Goal: Task Accomplishment & Management: Use online tool/utility

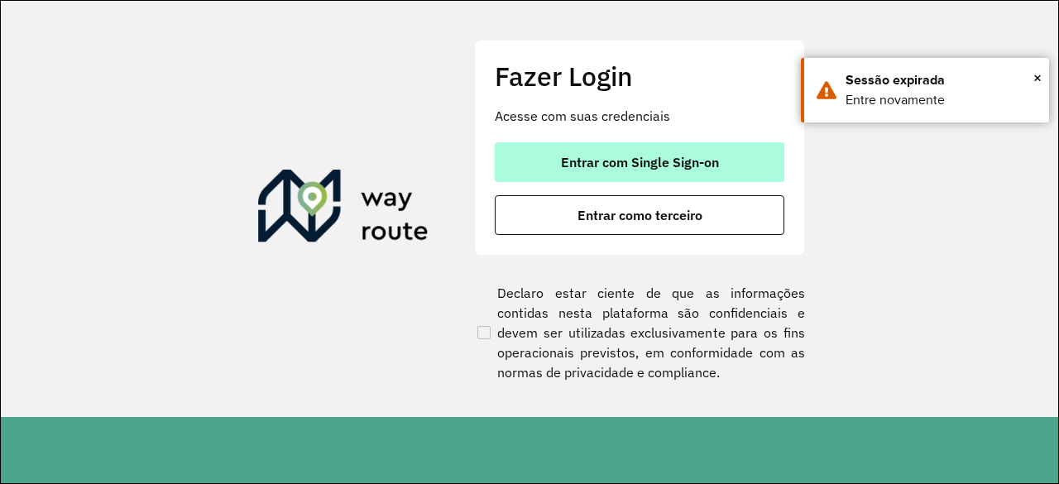
click at [649, 160] on span "Entrar com Single Sign-on" at bounding box center [640, 162] width 158 height 13
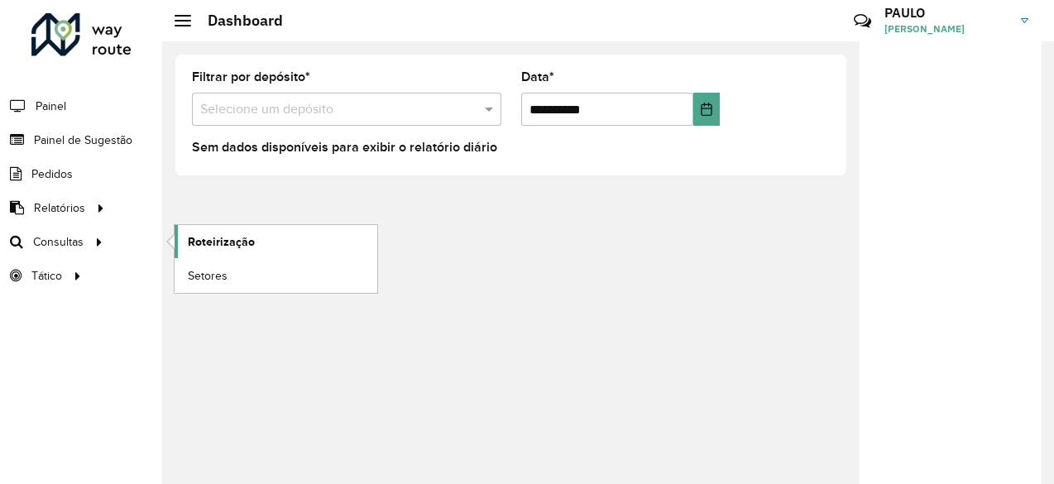
click at [213, 236] on span "Roteirização" at bounding box center [221, 241] width 67 height 17
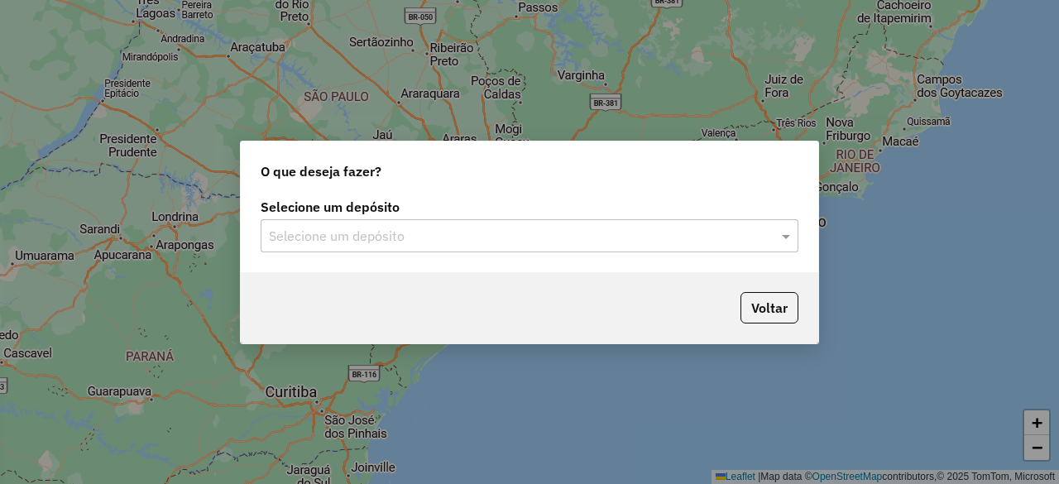
click at [332, 233] on input "text" at bounding box center [513, 237] width 488 height 20
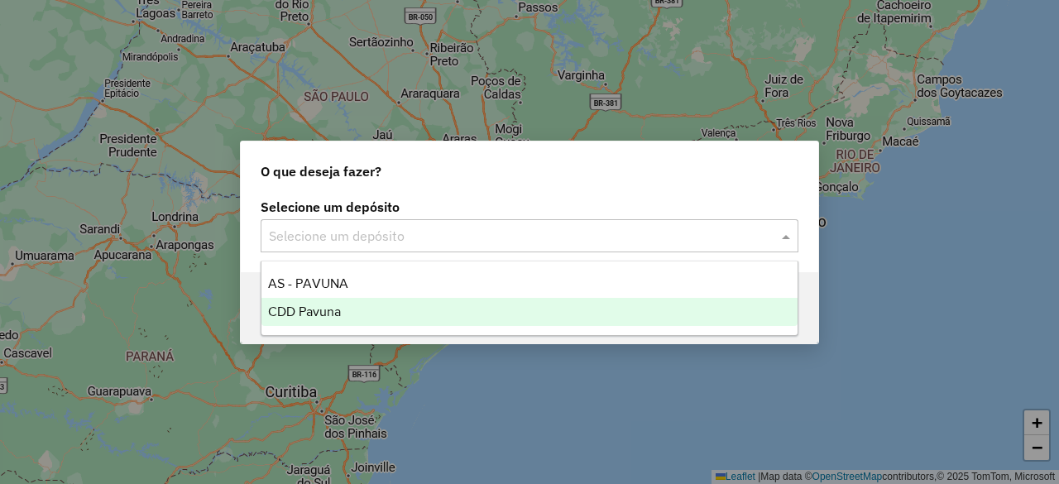
click at [323, 309] on span "CDD Pavuna" at bounding box center [304, 311] width 73 height 14
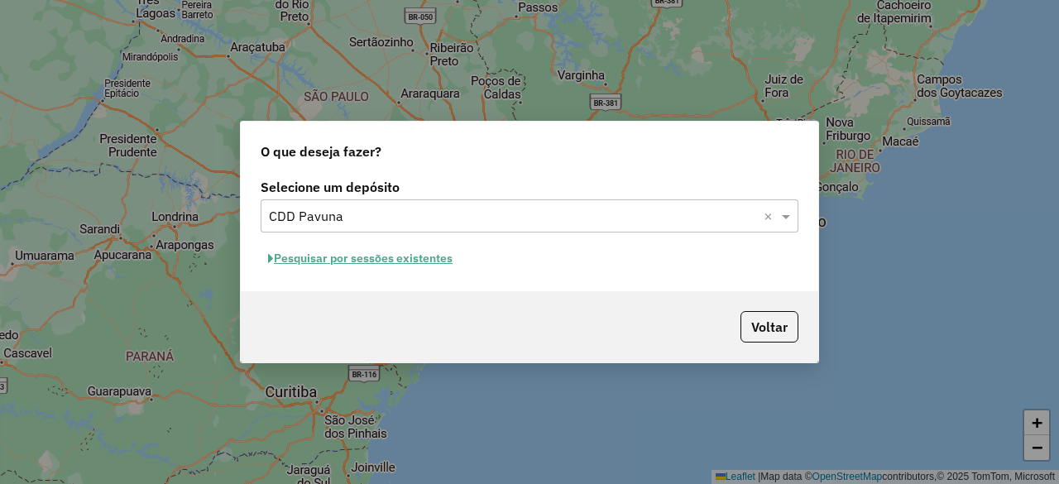
click at [410, 258] on button "Pesquisar por sessões existentes" at bounding box center [360, 259] width 199 height 26
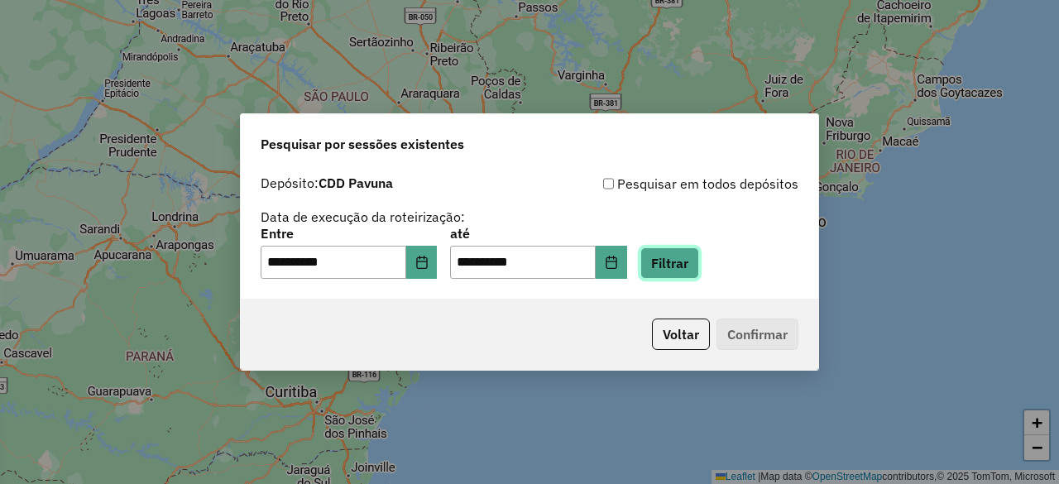
click at [699, 262] on button "Filtrar" at bounding box center [669, 262] width 59 height 31
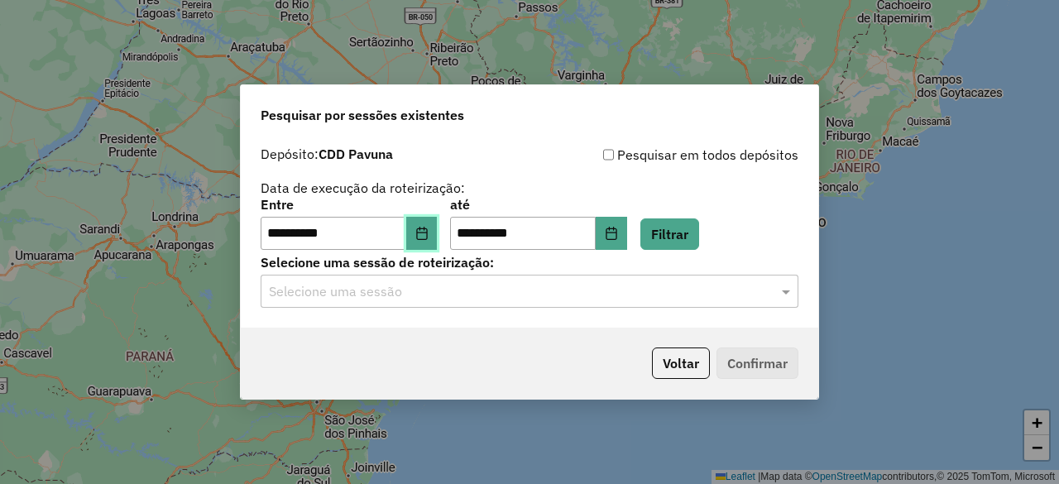
click at [425, 228] on icon "Choose Date" at bounding box center [421, 233] width 13 height 13
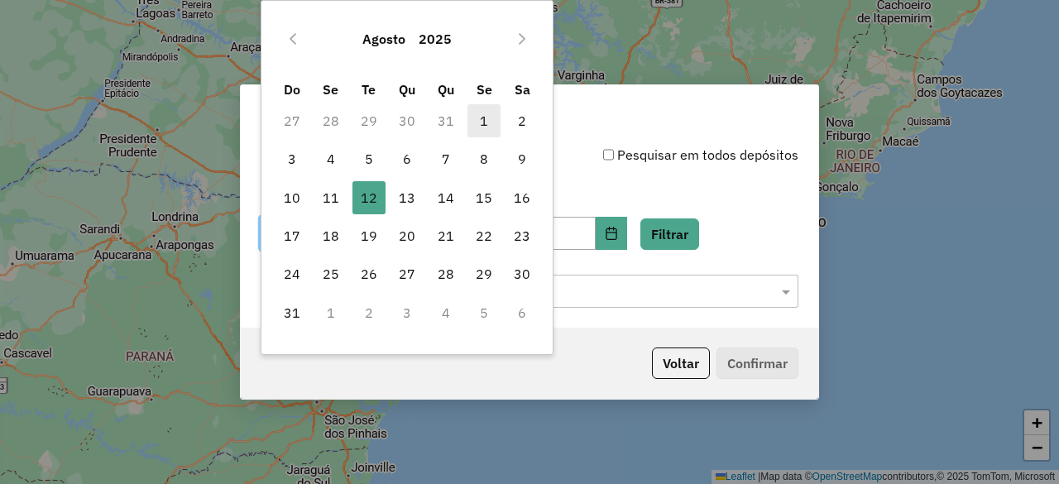
click at [491, 120] on span "1" at bounding box center [483, 120] width 33 height 33
type input "**********"
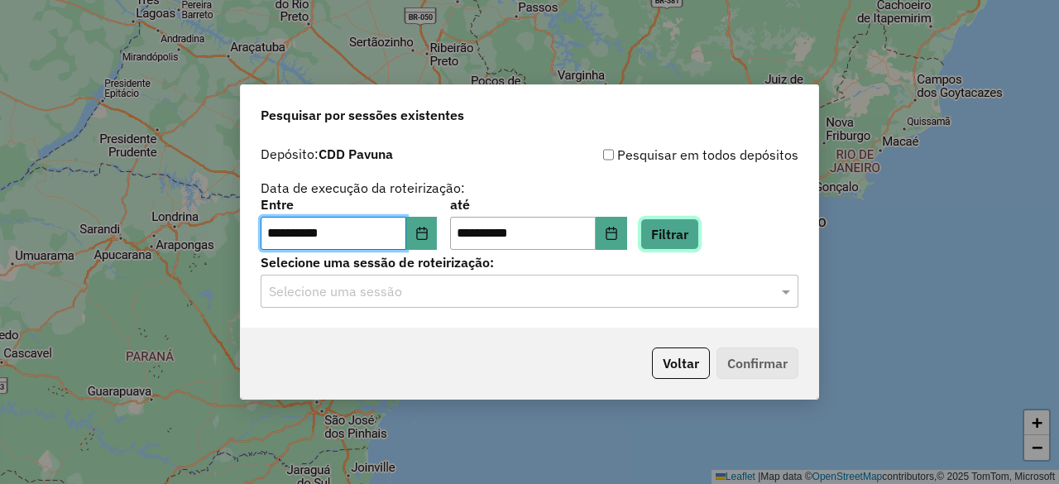
click at [669, 229] on button "Filtrar" at bounding box center [669, 233] width 59 height 31
click at [616, 302] on div "Selecione uma sessão" at bounding box center [530, 291] width 538 height 33
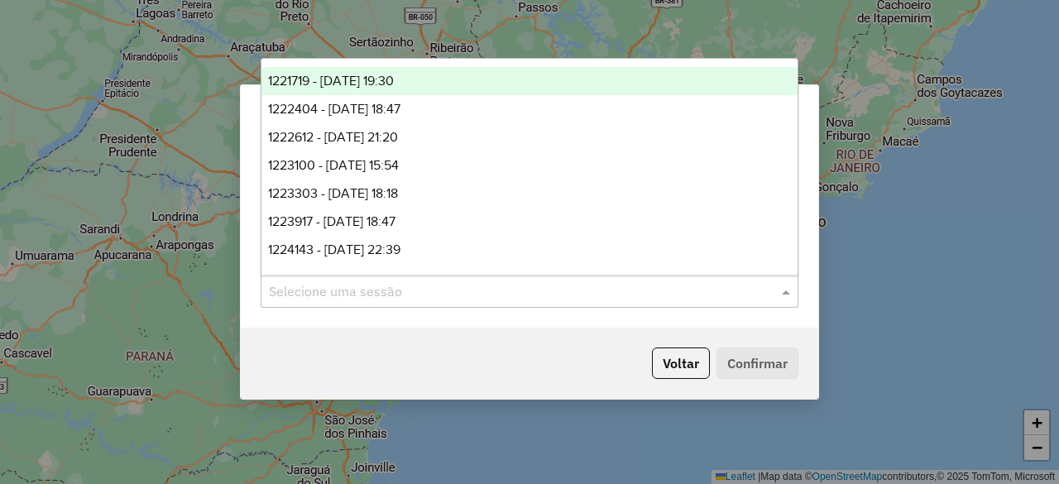
click at [362, 86] on span "1221719 - 01/08/2025 19:30" at bounding box center [331, 81] width 126 height 14
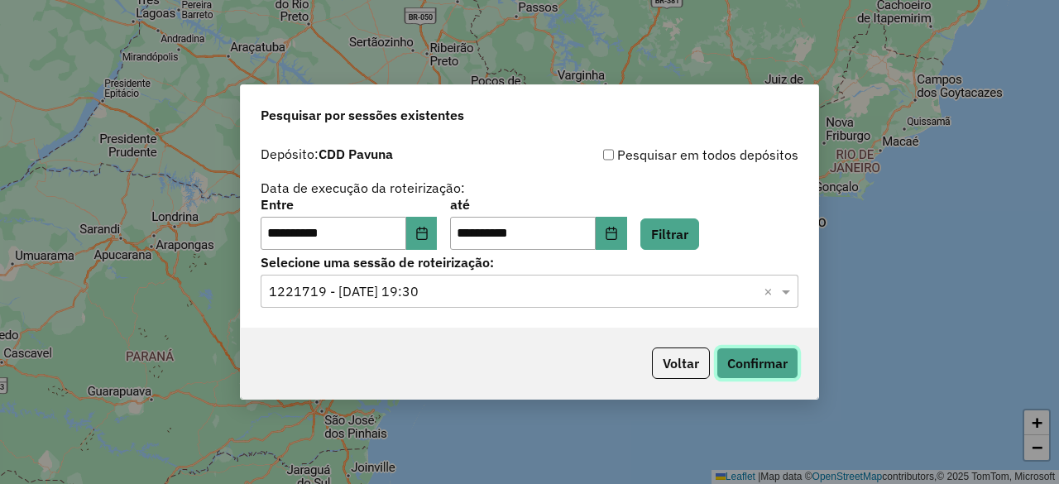
click at [743, 362] on button "Confirmar" at bounding box center [757, 362] width 82 height 31
click at [784, 292] on span at bounding box center [788, 291] width 21 height 20
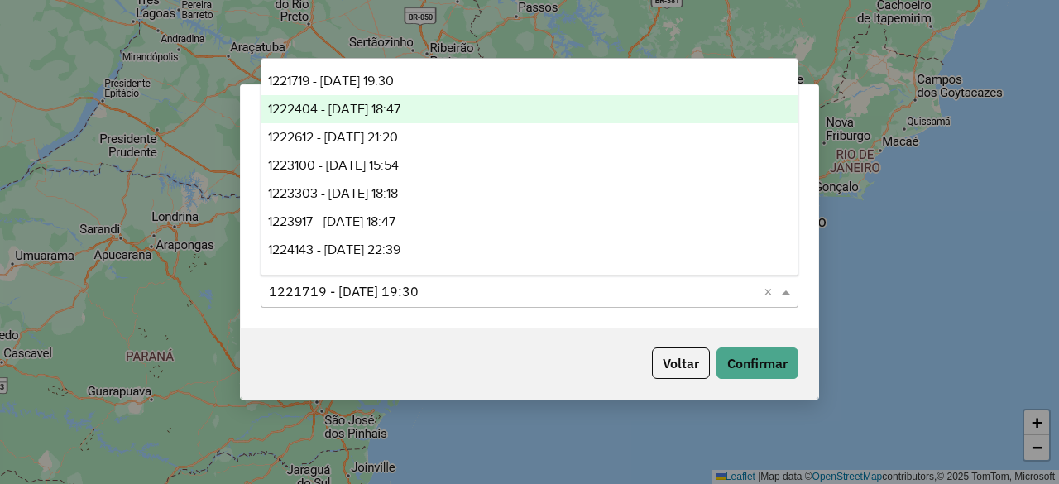
click at [370, 107] on span "1222404 - 02/08/2025 18:47" at bounding box center [334, 109] width 132 height 14
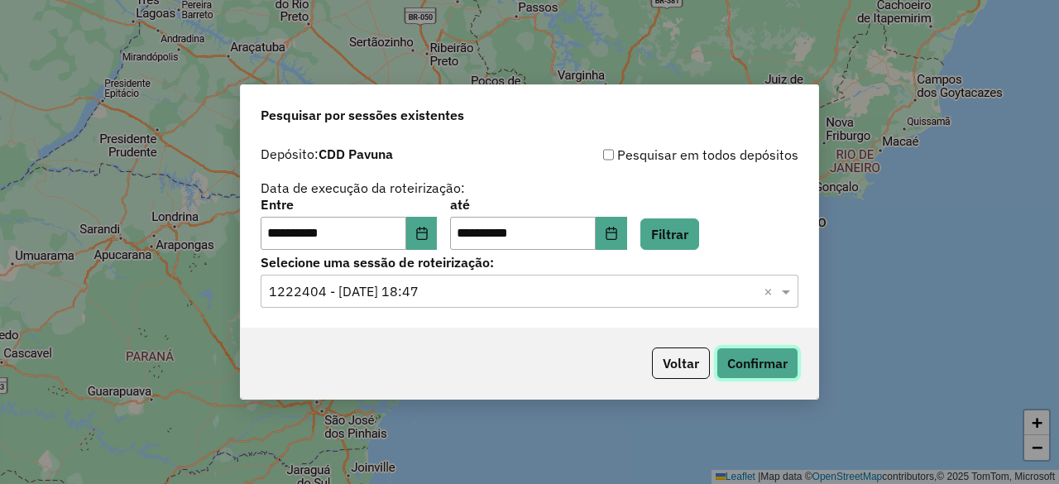
click at [750, 356] on button "Confirmar" at bounding box center [757, 362] width 82 height 31
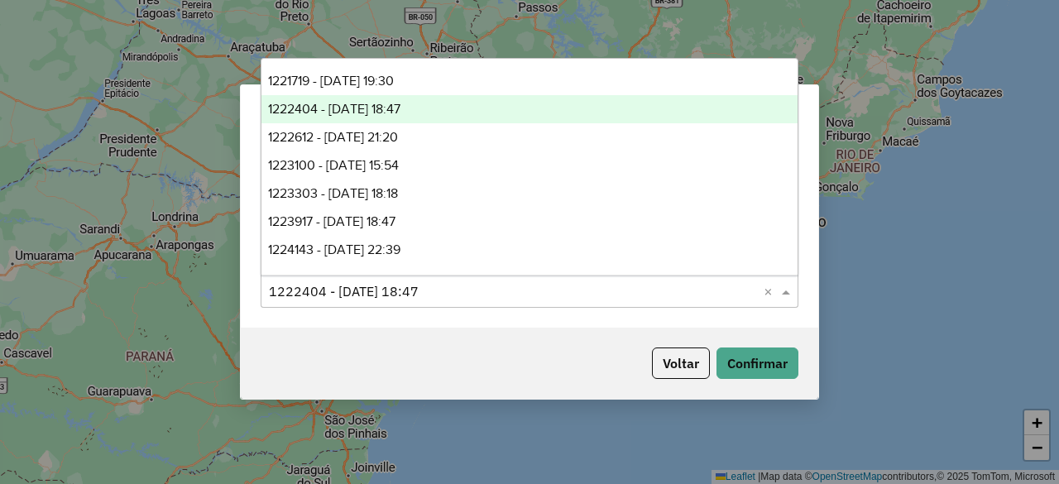
click at [781, 295] on span at bounding box center [788, 291] width 21 height 20
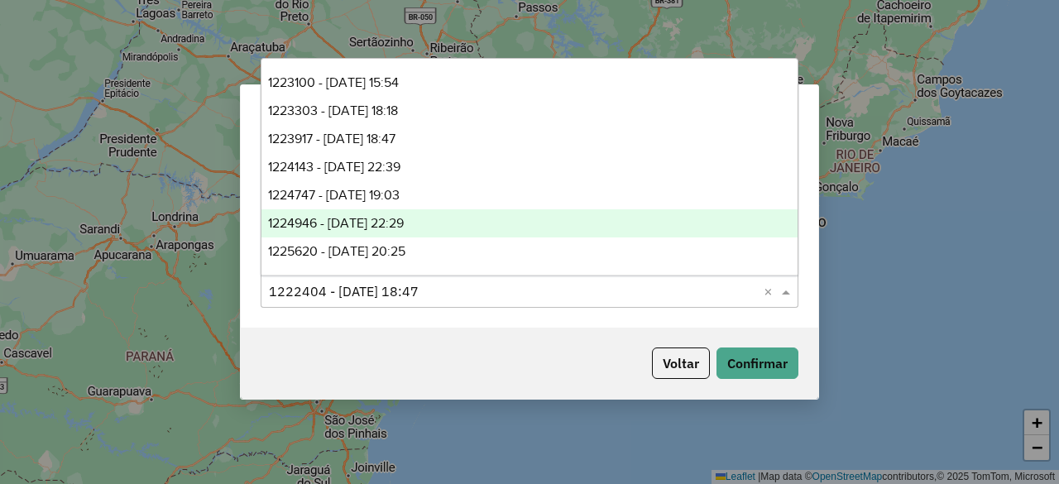
scroll to position [165, 0]
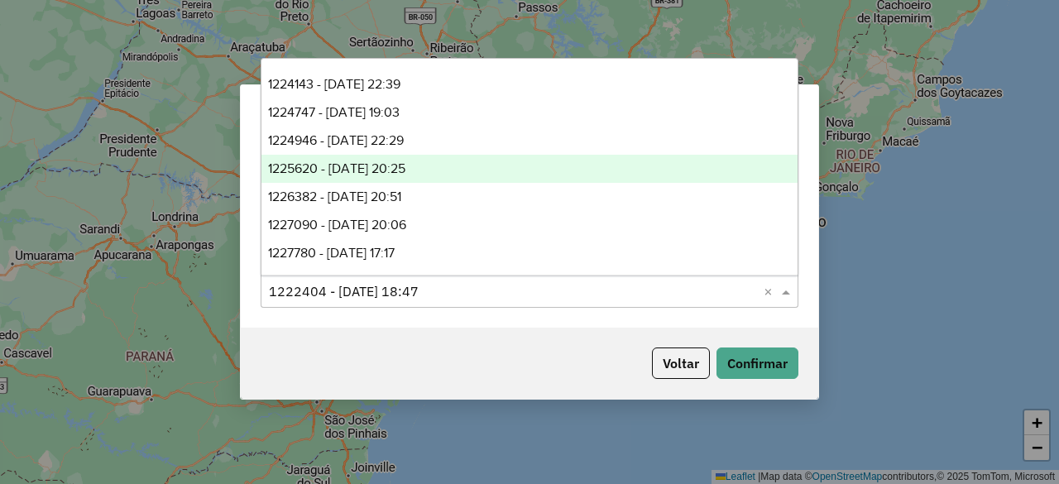
click at [365, 173] on span "1225620 - 07/08/2025 20:25" at bounding box center [336, 168] width 137 height 14
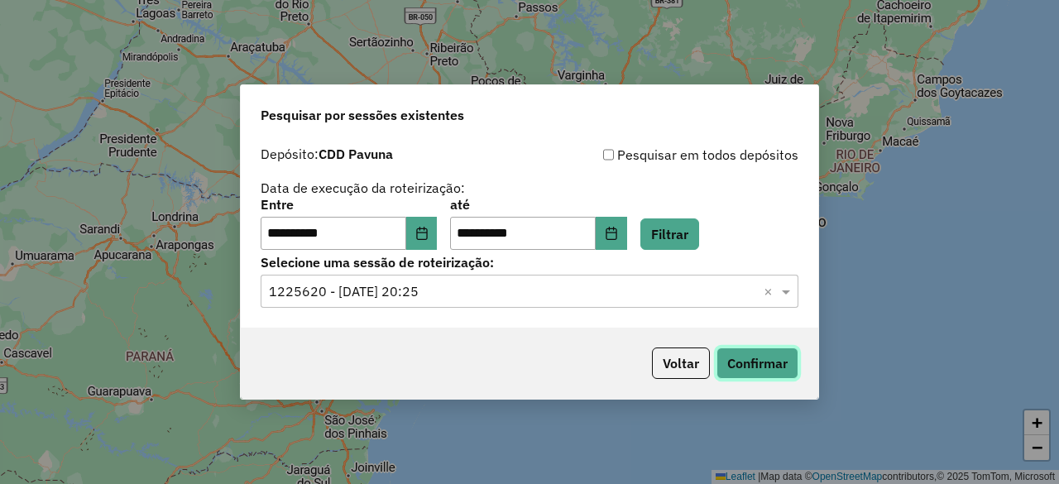
click at [744, 366] on button "Confirmar" at bounding box center [757, 362] width 82 height 31
click at [456, 290] on input "text" at bounding box center [513, 292] width 488 height 20
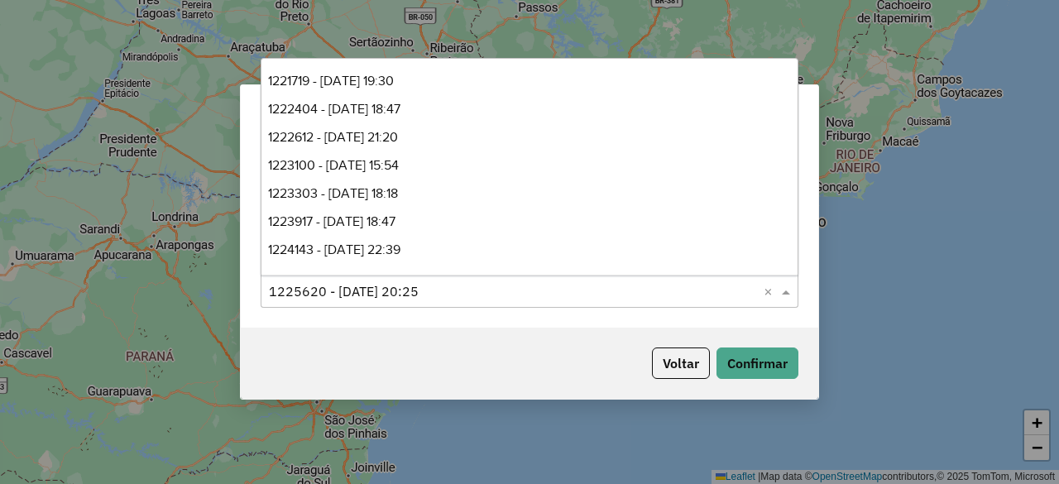
scroll to position [223, 0]
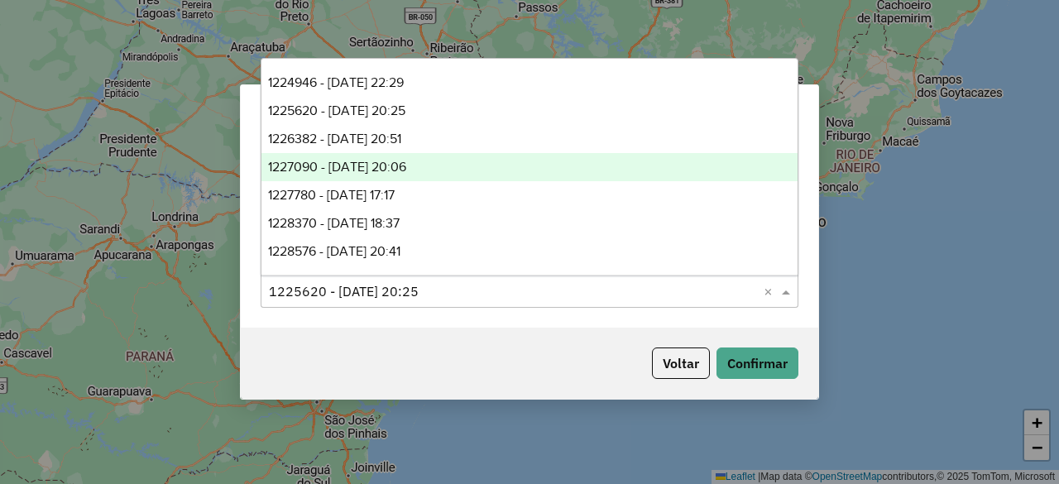
click at [372, 171] on span "1227090 - 09/08/2025 20:06" at bounding box center [337, 167] width 138 height 14
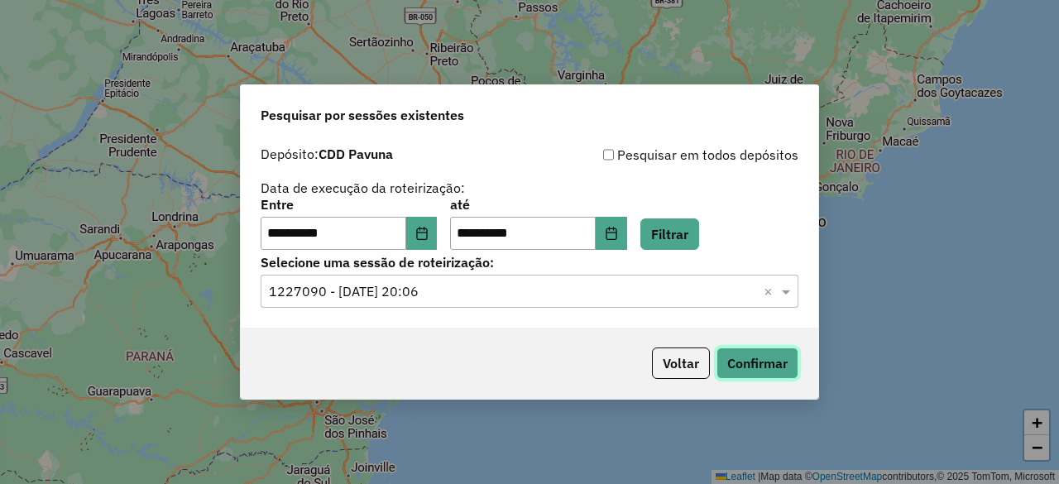
click at [760, 357] on button "Confirmar" at bounding box center [757, 362] width 82 height 31
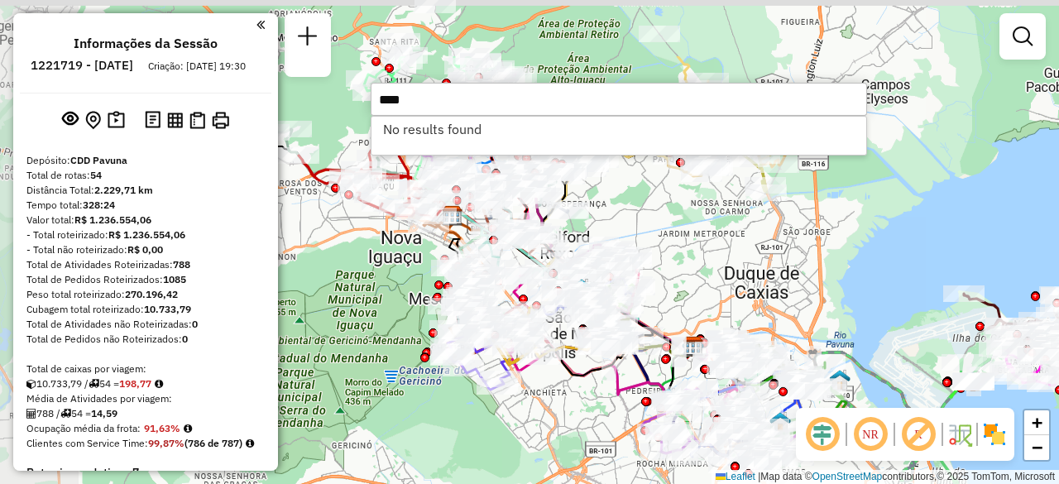
click at [526, 300] on div at bounding box center [523, 299] width 9 height 9
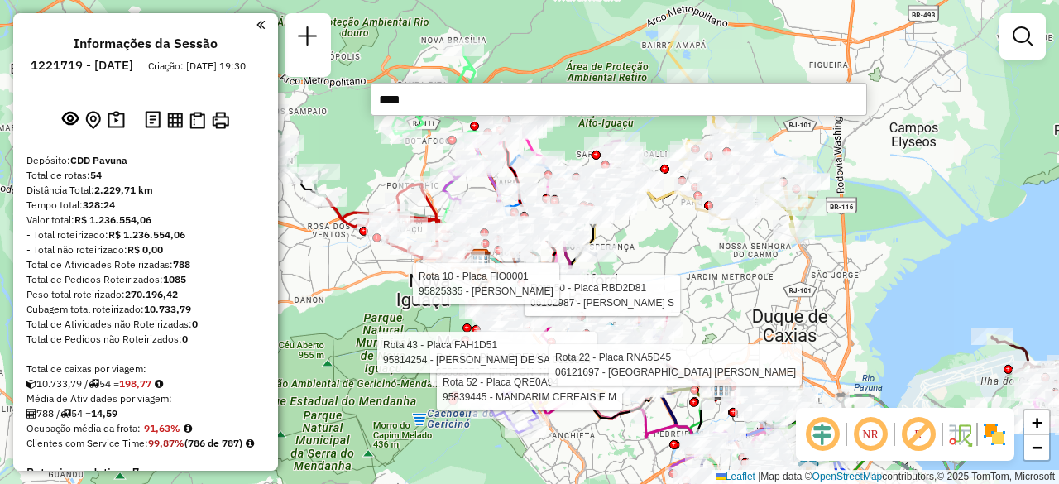
click at [518, 105] on input "****" at bounding box center [619, 99] width 496 height 33
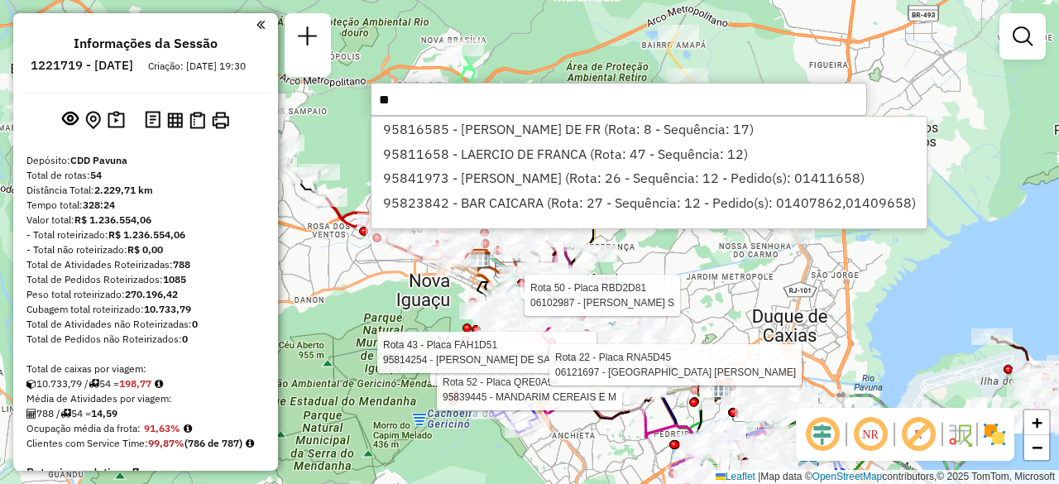
type input "*"
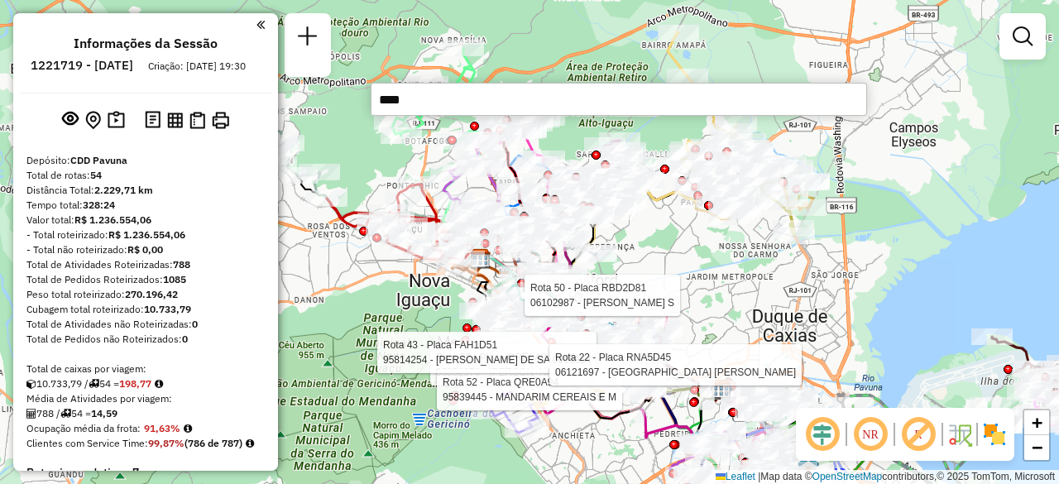
type input "*****"
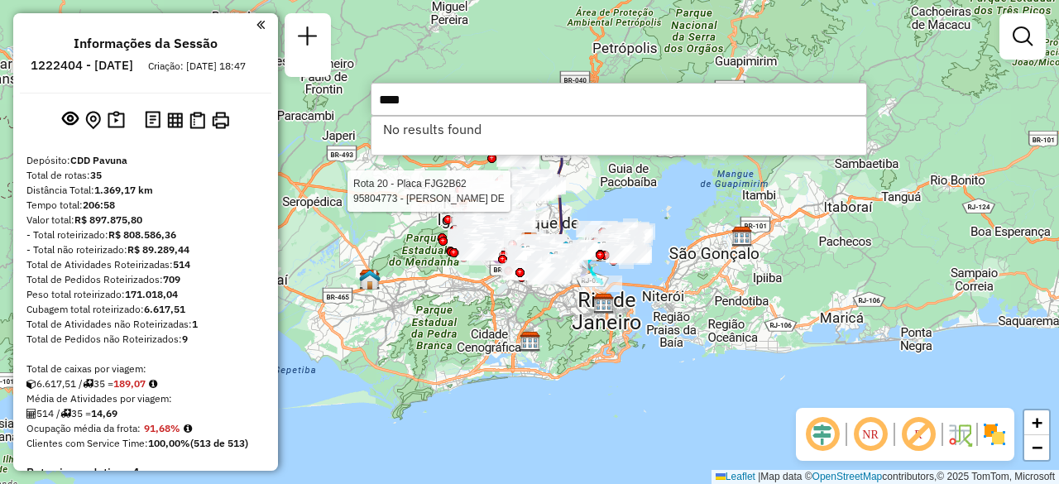
type input "****"
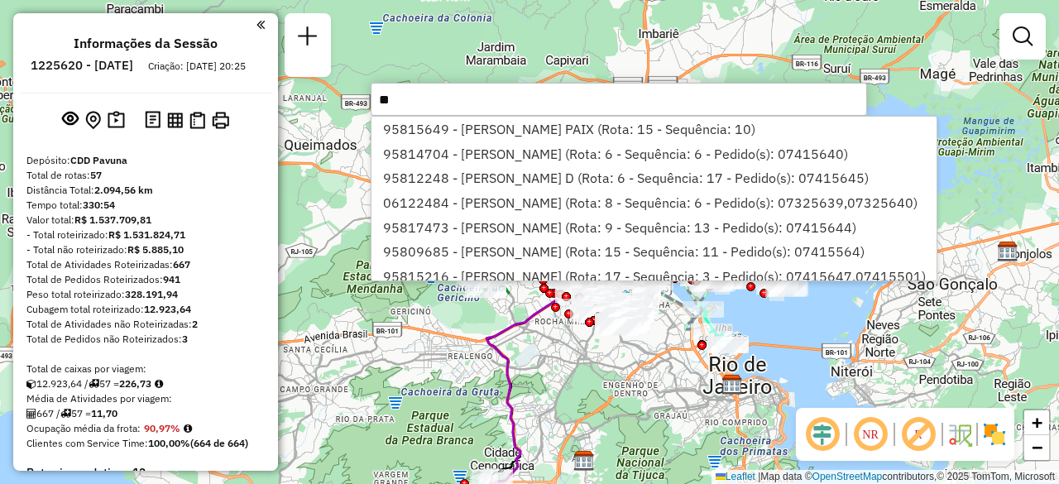
type input "*"
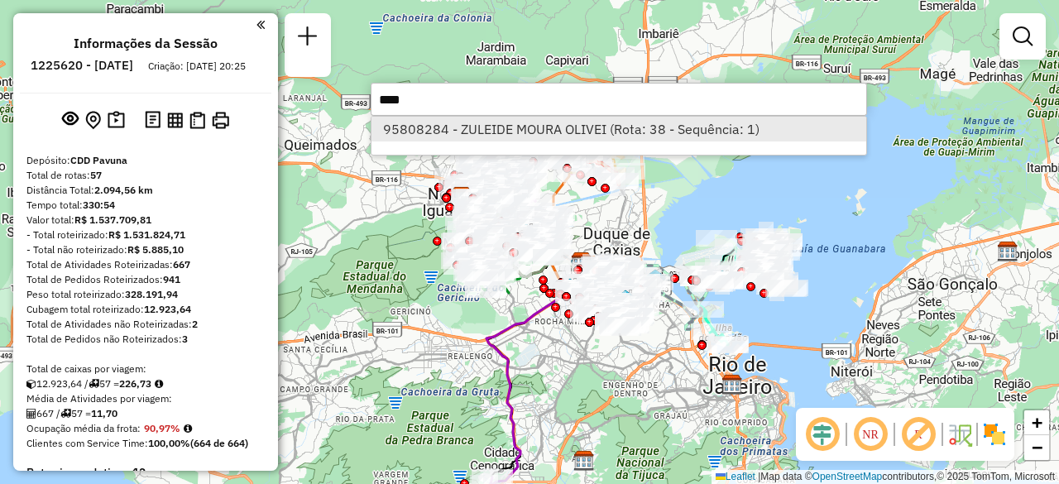
type input "****"
click at [440, 130] on li "95808284 - ZULEIDE MOURA OLIVEI (Rota: 38 - Sequência: 1)" at bounding box center [618, 129] width 495 height 25
select select "**********"
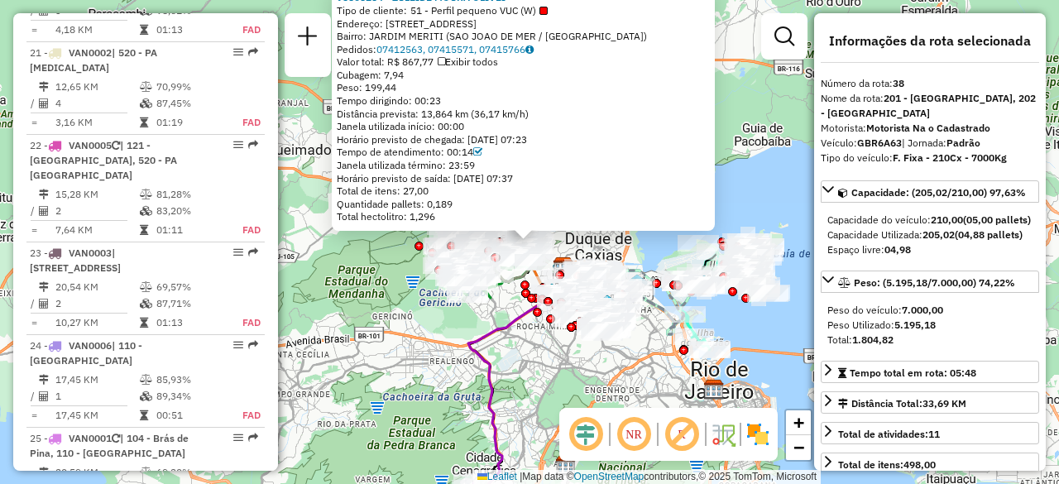
scroll to position [4046, 0]
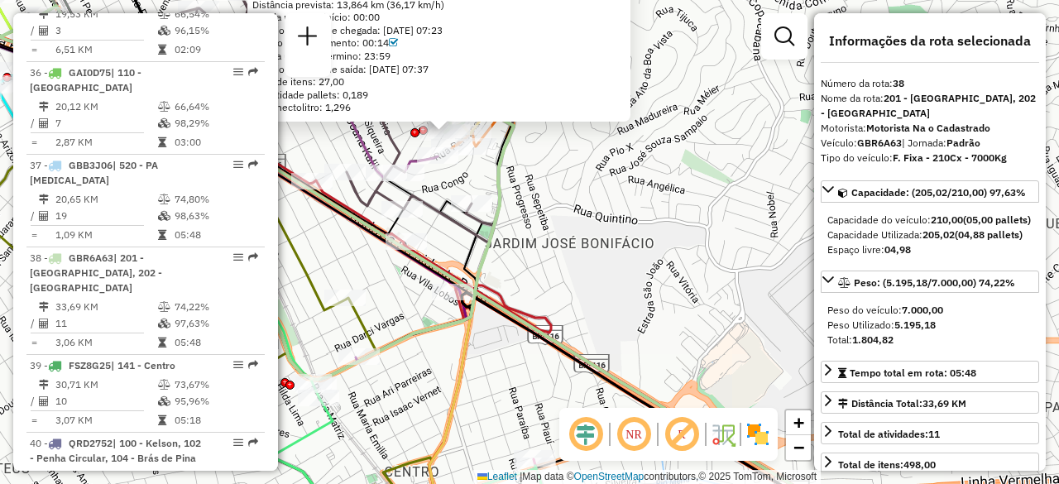
drag, startPoint x: 410, startPoint y: 136, endPoint x: 477, endPoint y: 176, distance: 77.6
click at [480, 176] on div "95808284 - ZULEIDE MOURA OLIVEI Tipo de cliente: 51 - Perfil pequeno VUC (W) En…" at bounding box center [529, 242] width 1059 height 484
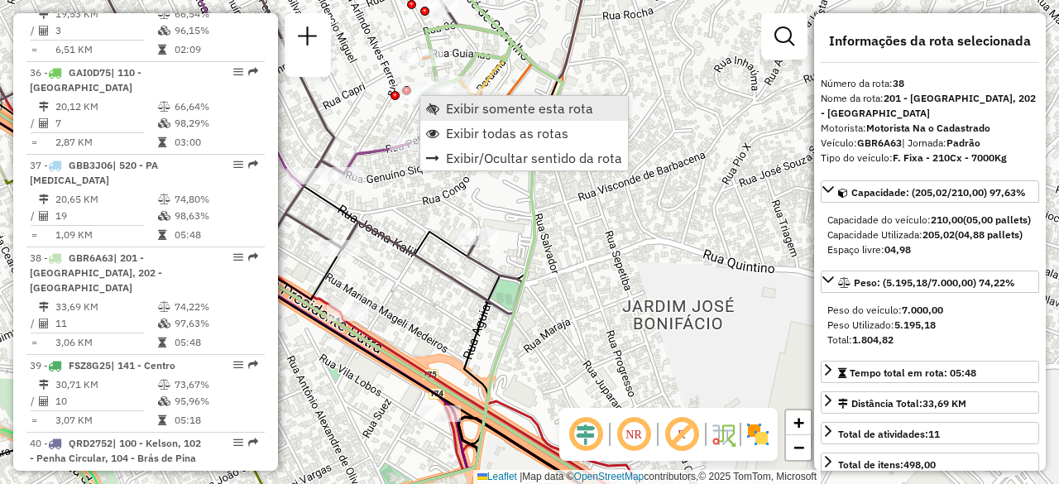
click at [448, 103] on span "Exibir somente esta rota" at bounding box center [519, 108] width 147 height 13
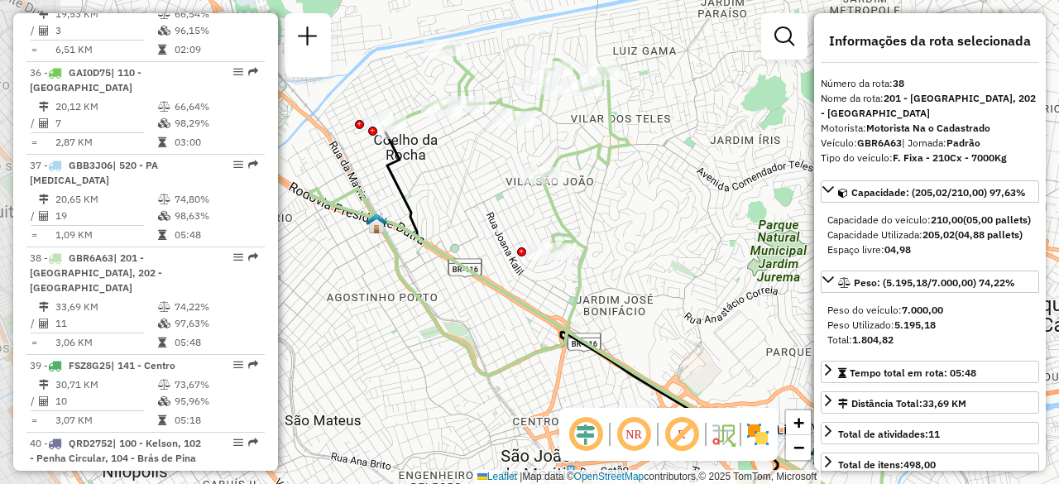
drag, startPoint x: 424, startPoint y: 159, endPoint x: 491, endPoint y: 196, distance: 77.4
click at [491, 196] on div "Janela de atendimento Grade de atendimento Capacidade Transportadoras Veículos …" at bounding box center [529, 242] width 1059 height 484
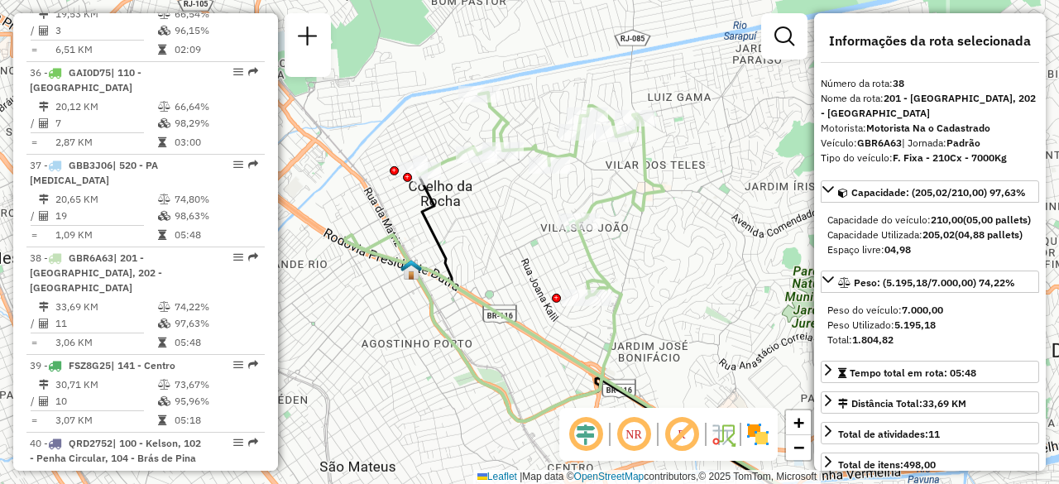
drag, startPoint x: 492, startPoint y: 164, endPoint x: 520, endPoint y: 292, distance: 131.3
click at [520, 292] on div "Janela de atendimento Grade de atendimento Capacidade Transportadoras Veículos …" at bounding box center [529, 242] width 1059 height 484
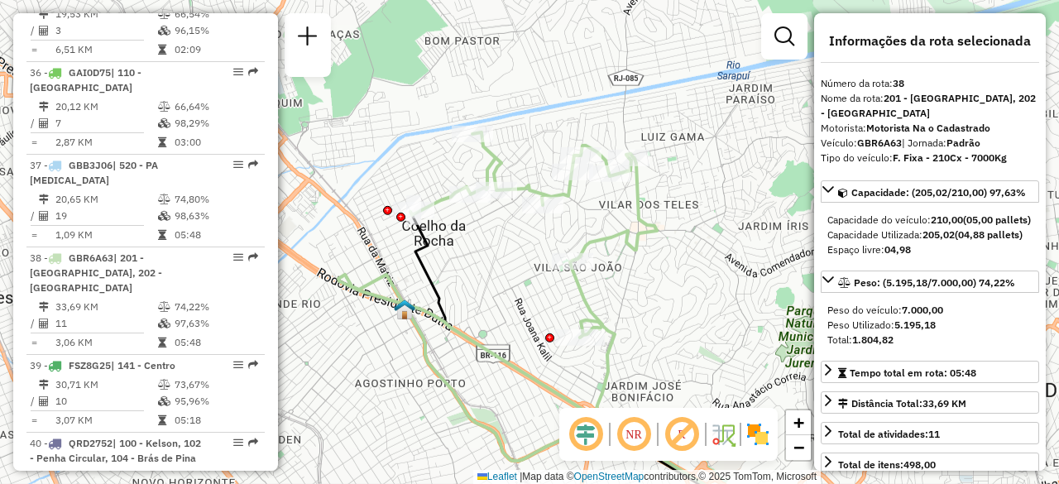
drag, startPoint x: 505, startPoint y: 177, endPoint x: 506, endPoint y: 235, distance: 57.9
click at [506, 235] on div "Janela de atendimento Grade de atendimento Capacidade Transportadoras Veículos …" at bounding box center [529, 242] width 1059 height 484
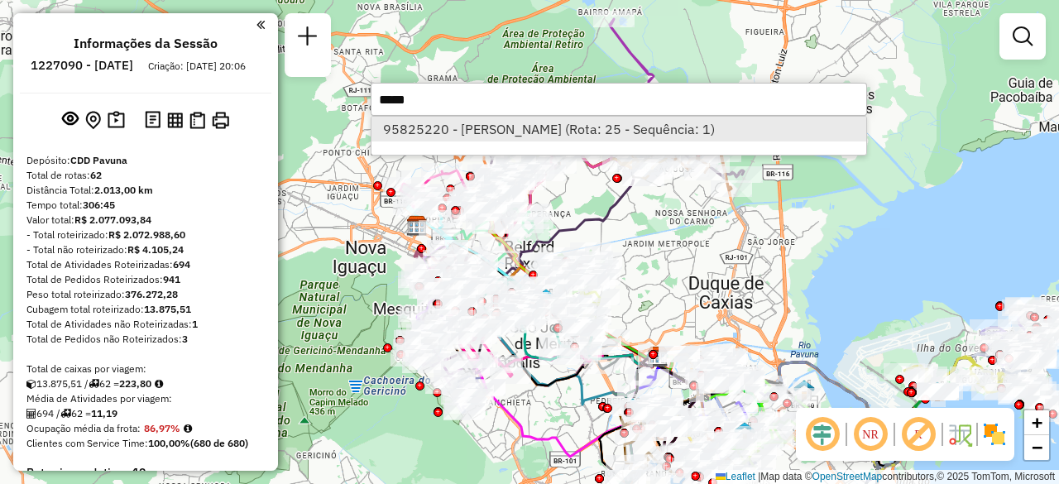
type input "*****"
click at [444, 130] on li "95825220 - [PERSON_NAME] (Rota: 25 - Sequência: 1)" at bounding box center [618, 129] width 495 height 25
select select "**********"
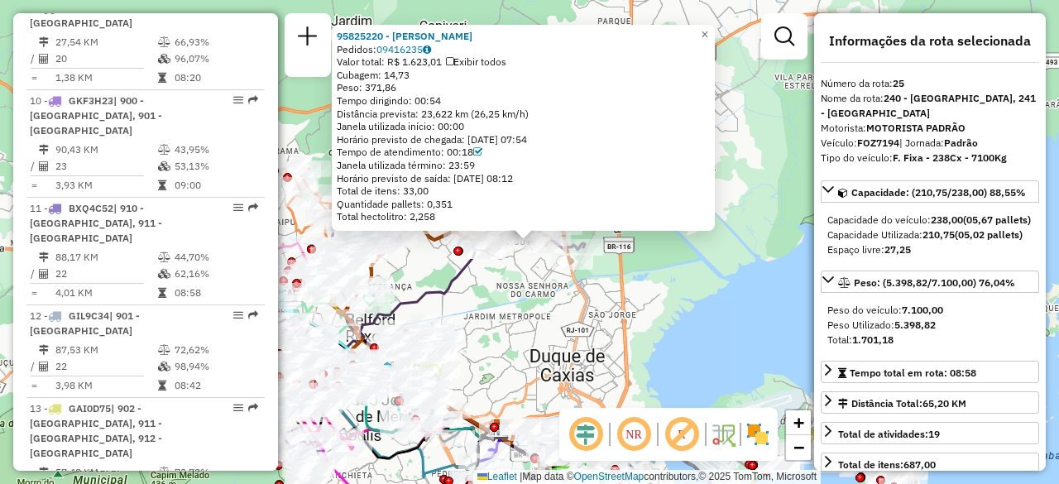
scroll to position [2919, 0]
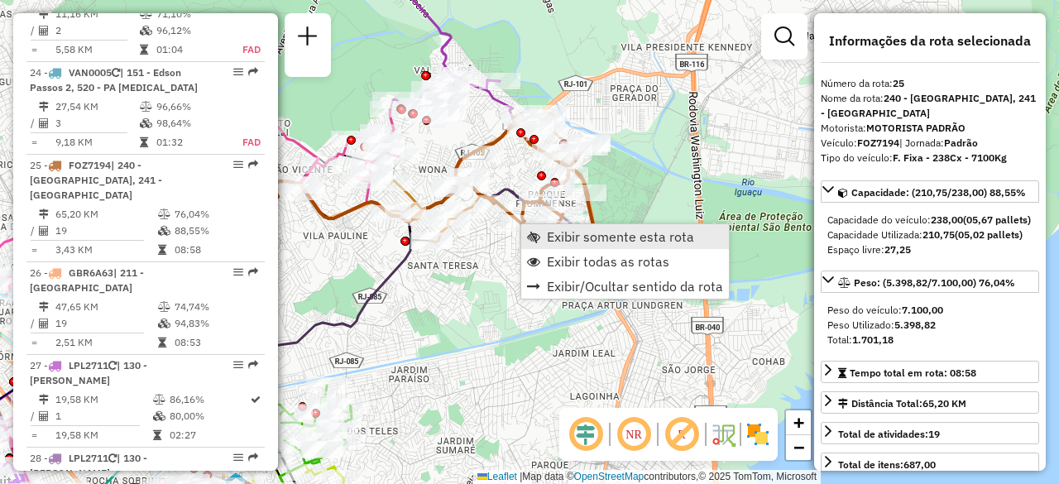
click at [564, 234] on span "Exibir somente esta rota" at bounding box center [620, 236] width 147 height 13
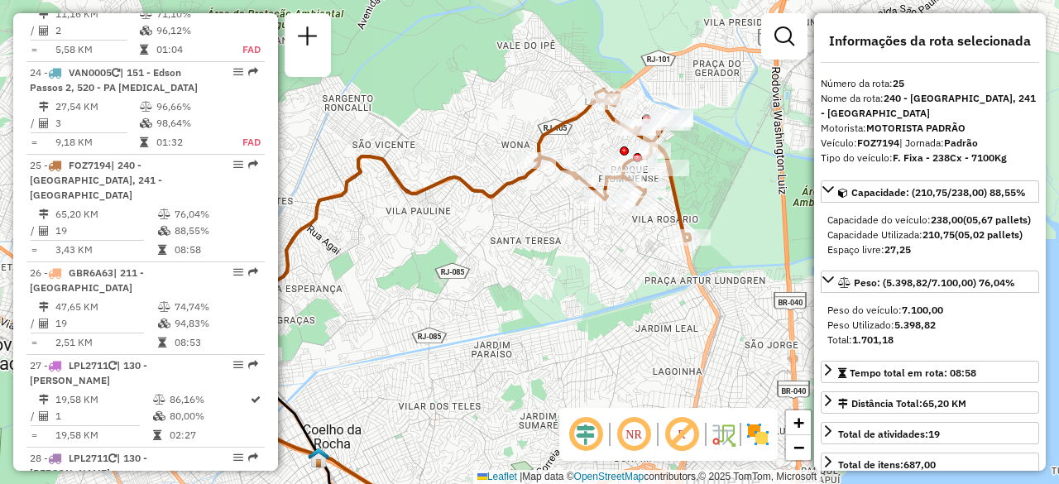
drag, startPoint x: 612, startPoint y: 150, endPoint x: 601, endPoint y: 240, distance: 90.9
click at [601, 240] on div "Janela de atendimento Grade de atendimento Capacidade Transportadoras Veículos …" at bounding box center [529, 242] width 1059 height 484
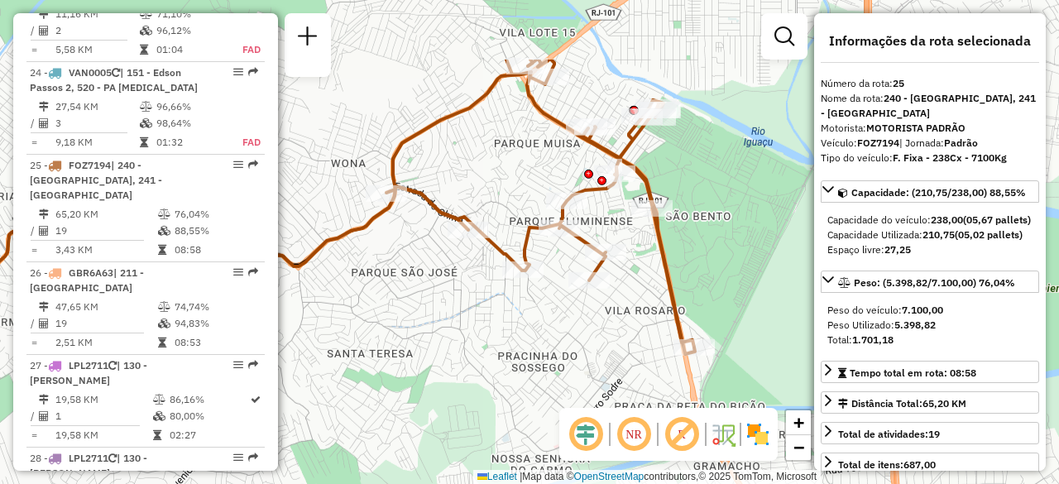
drag, startPoint x: 604, startPoint y: 203, endPoint x: 521, endPoint y: 310, distance: 135.7
click at [521, 310] on div "Janela de atendimento Grade de atendimento Capacidade Transportadoras Veículos …" at bounding box center [529, 242] width 1059 height 484
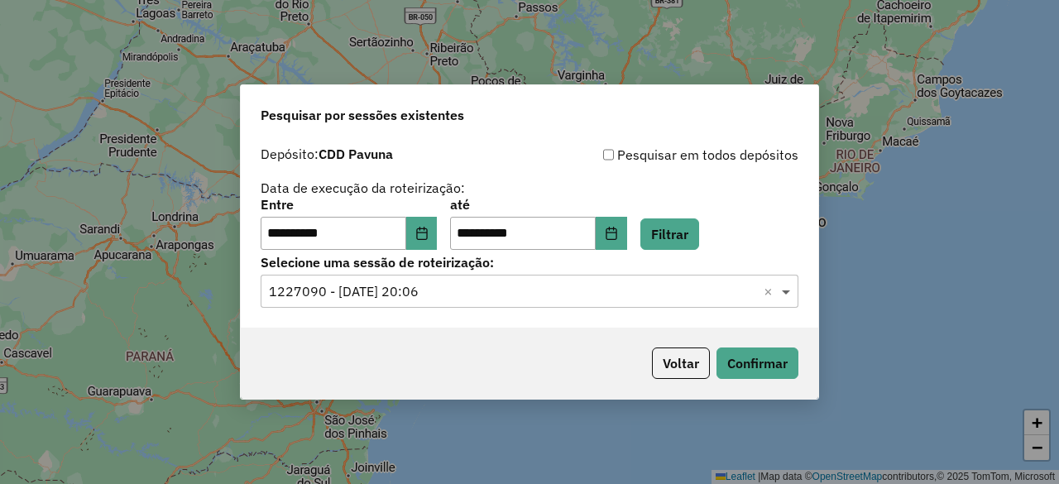
click at [783, 287] on span at bounding box center [788, 291] width 21 height 20
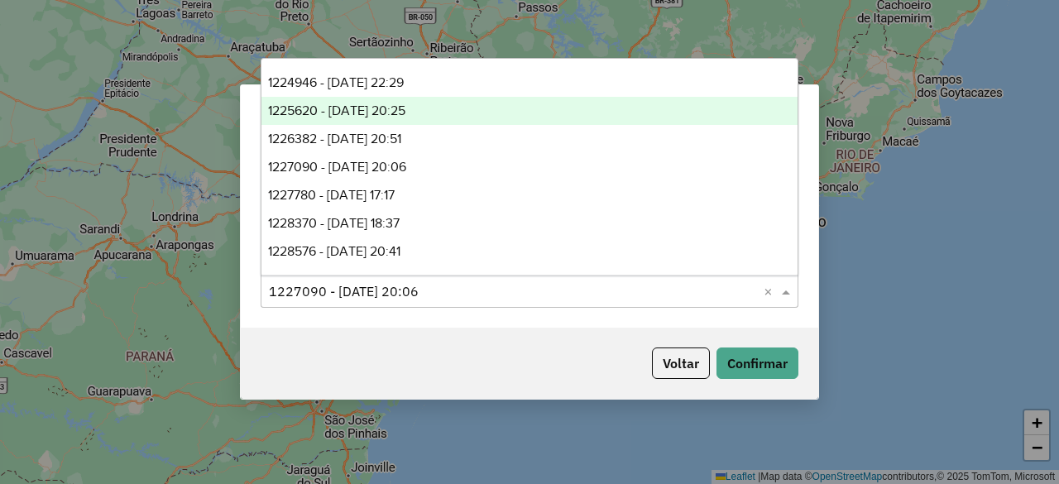
scroll to position [58, 0]
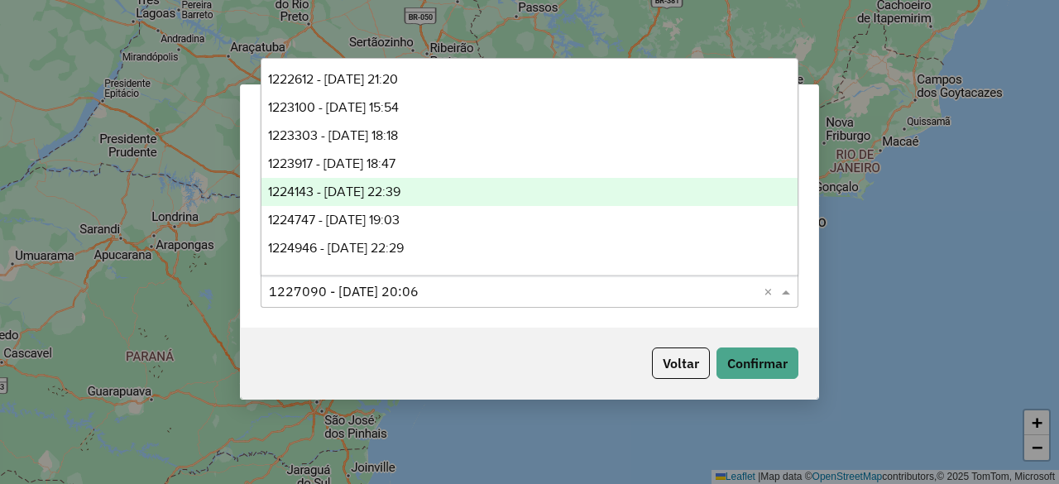
click at [347, 189] on span "1224143 - [DATE] 22:39" at bounding box center [334, 191] width 132 height 14
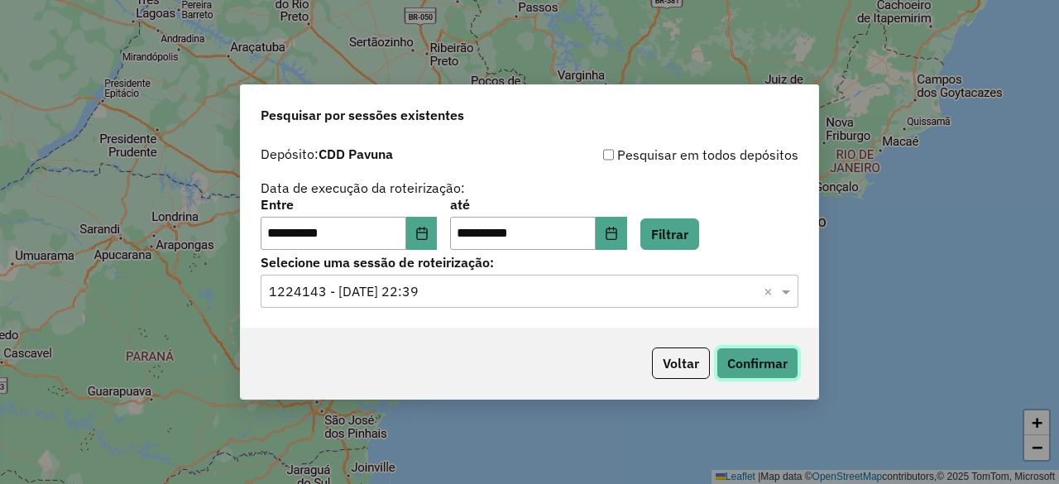
click at [749, 360] on button "Confirmar" at bounding box center [757, 362] width 82 height 31
click at [782, 291] on span at bounding box center [788, 291] width 21 height 20
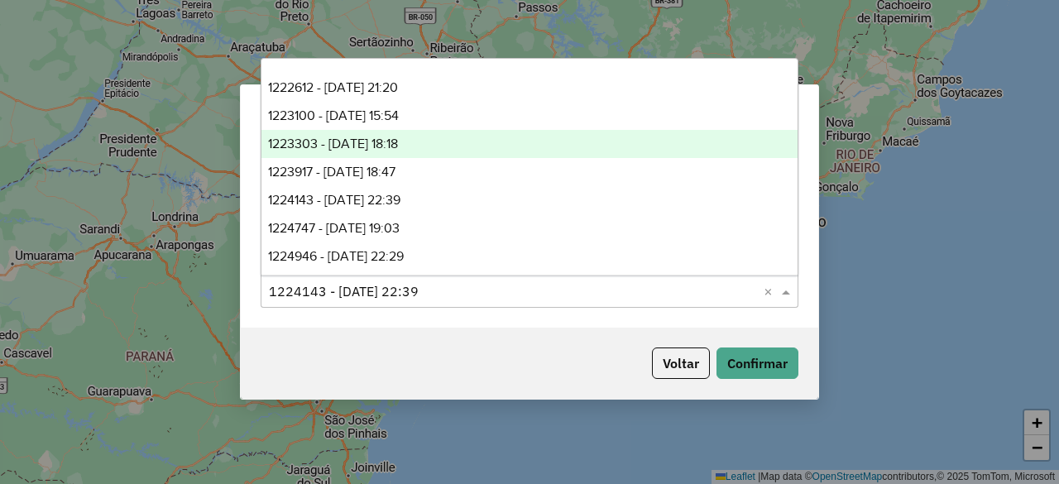
scroll to position [83, 0]
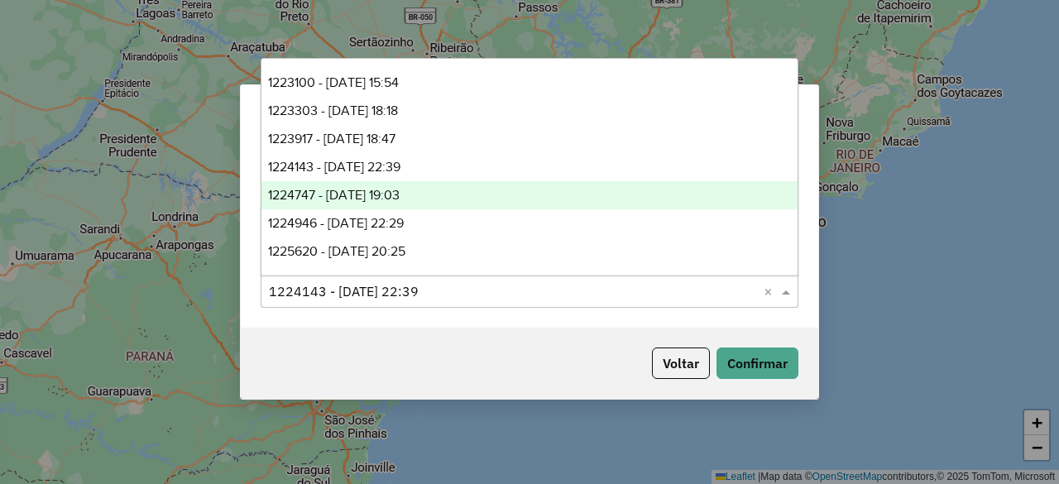
click at [358, 199] on span "1224747 - [DATE] 19:03" at bounding box center [334, 195] width 132 height 14
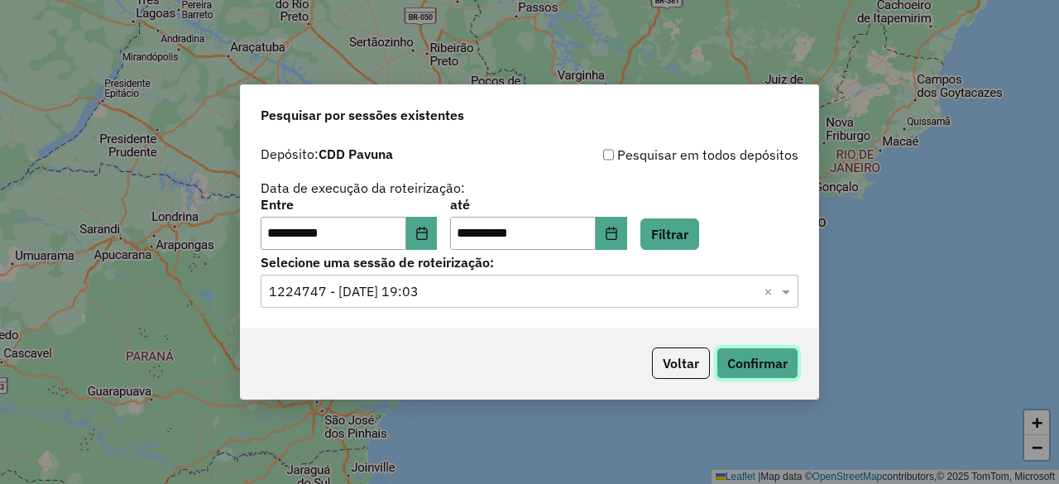
click at [750, 355] on button "Confirmar" at bounding box center [757, 362] width 82 height 31
click at [780, 292] on span at bounding box center [788, 291] width 21 height 20
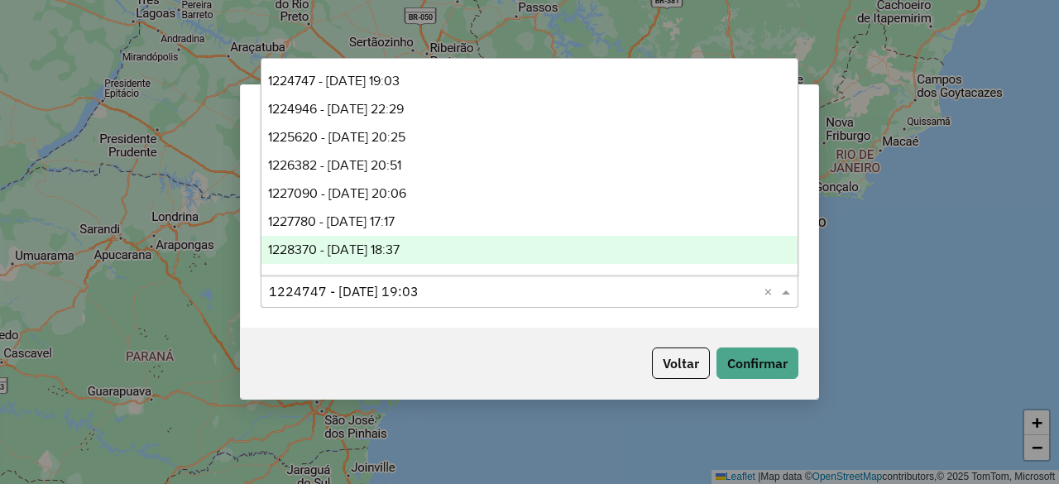
scroll to position [223, 0]
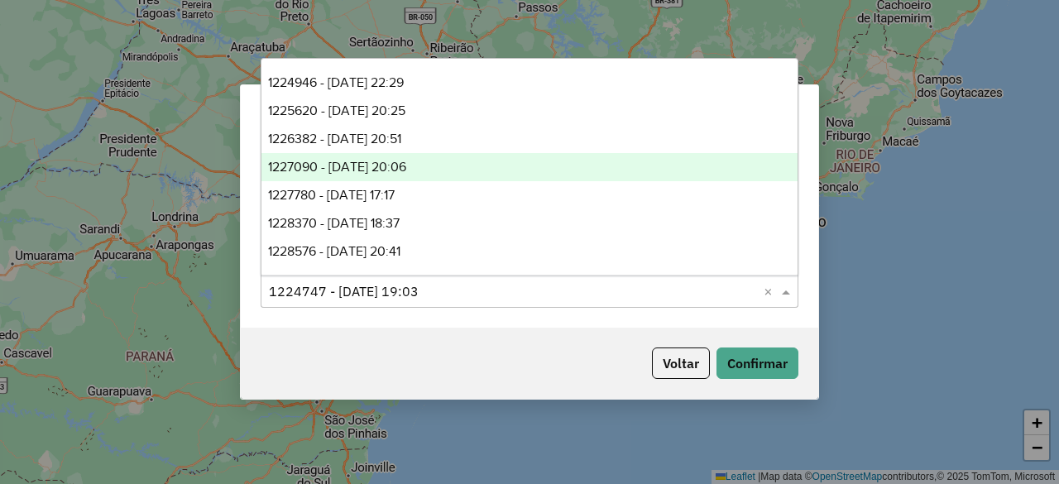
click at [337, 165] on span "1227090 - [DATE] 20:06" at bounding box center [337, 167] width 138 height 14
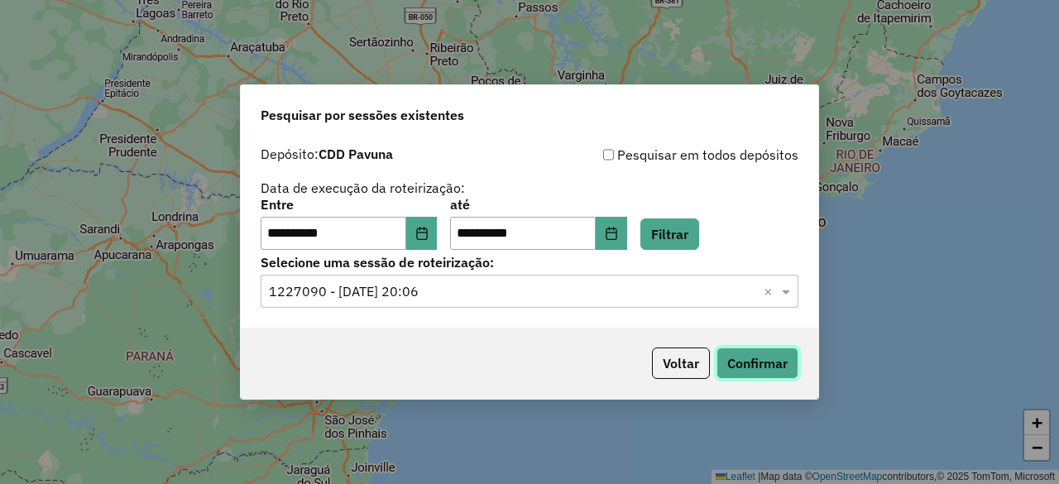
click at [755, 358] on button "Confirmar" at bounding box center [757, 362] width 82 height 31
click at [783, 288] on span at bounding box center [788, 291] width 21 height 20
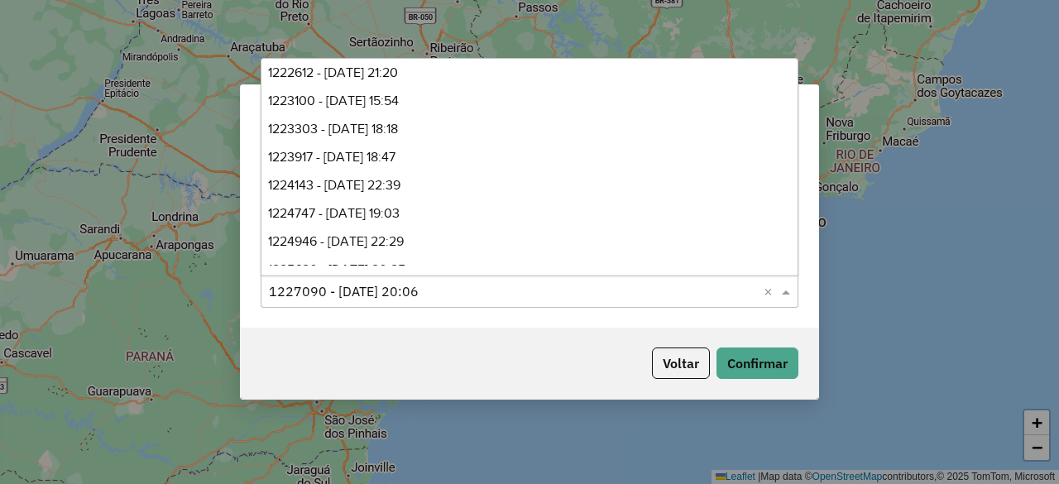
scroll to position [58, 0]
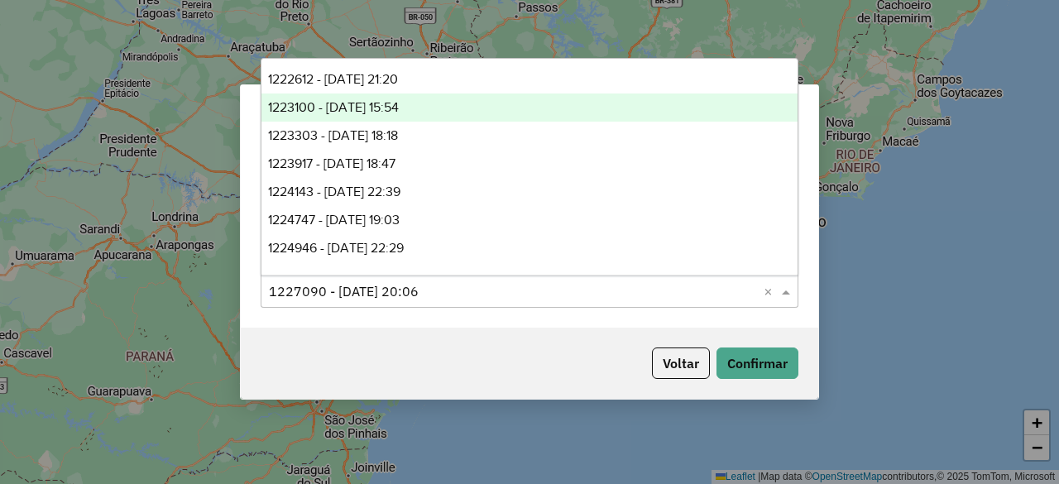
click at [360, 114] on span "1223100 - 04/08/2025 15:54" at bounding box center [333, 107] width 131 height 14
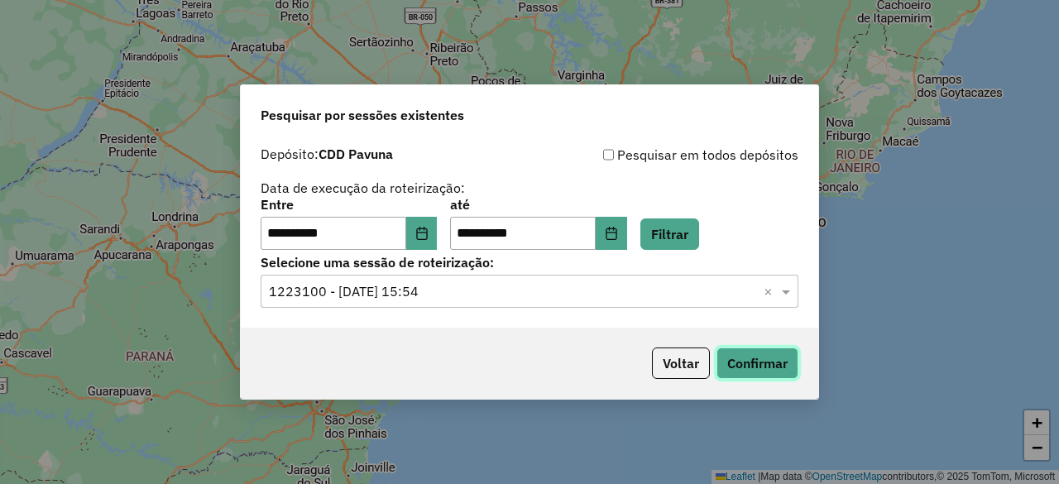
click at [744, 363] on button "Confirmar" at bounding box center [757, 362] width 82 height 31
click at [785, 290] on span at bounding box center [788, 291] width 21 height 20
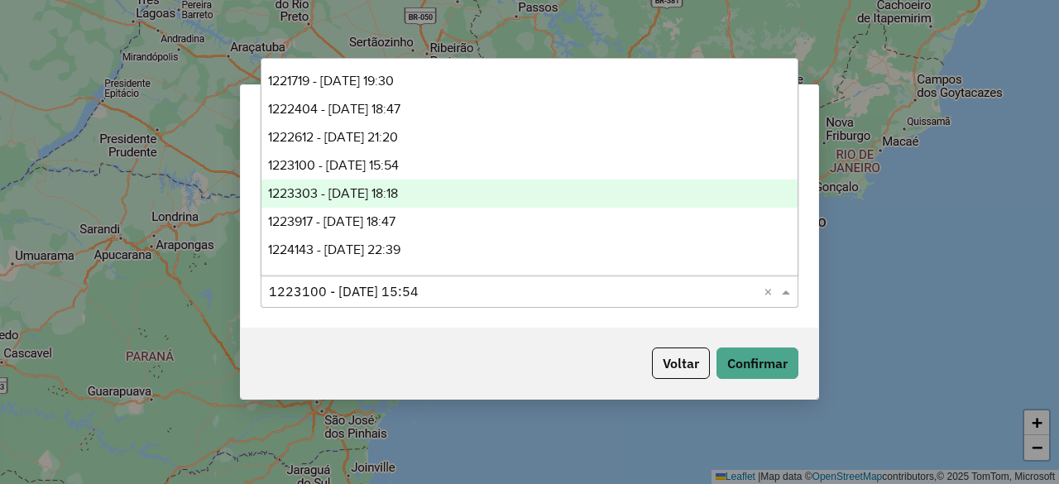
click at [357, 196] on span "1223303 - 04/08/2025 18:18" at bounding box center [333, 193] width 130 height 14
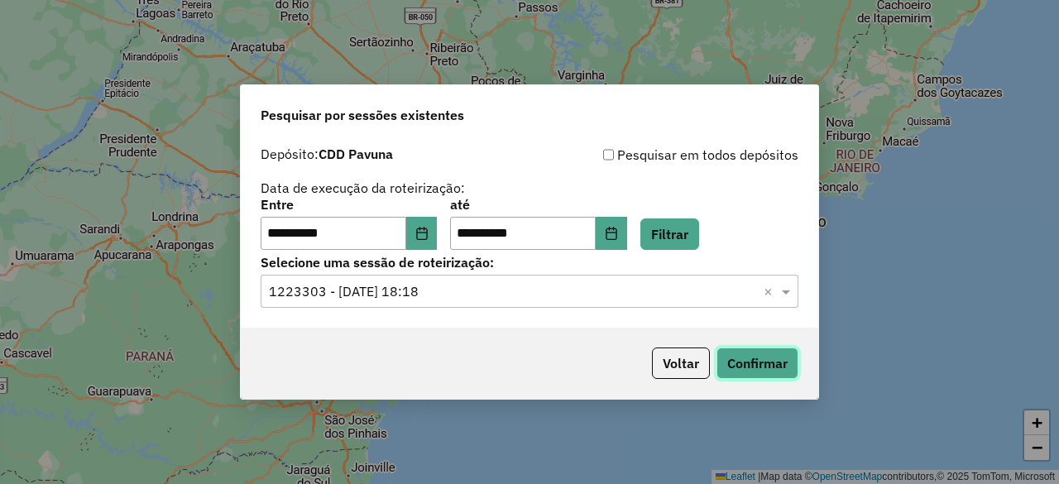
click at [748, 362] on button "Confirmar" at bounding box center [757, 362] width 82 height 31
click at [791, 290] on span at bounding box center [788, 291] width 21 height 20
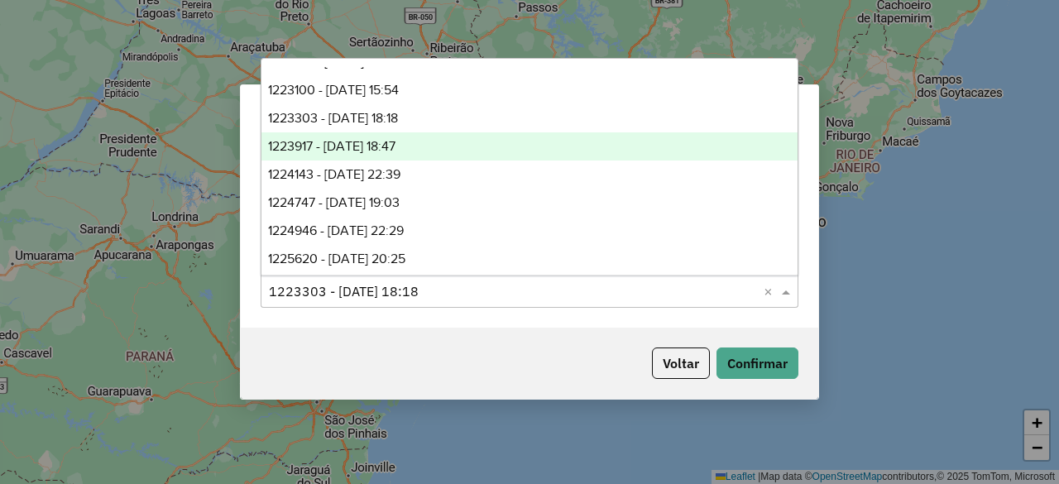
scroll to position [165, 0]
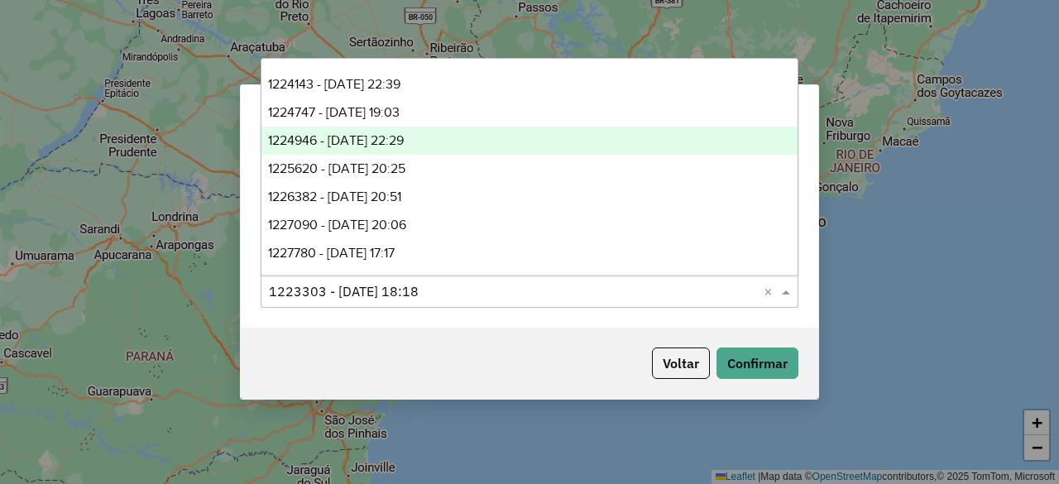
click at [369, 141] on span "1224946 - 06/08/2025 22:29" at bounding box center [336, 140] width 136 height 14
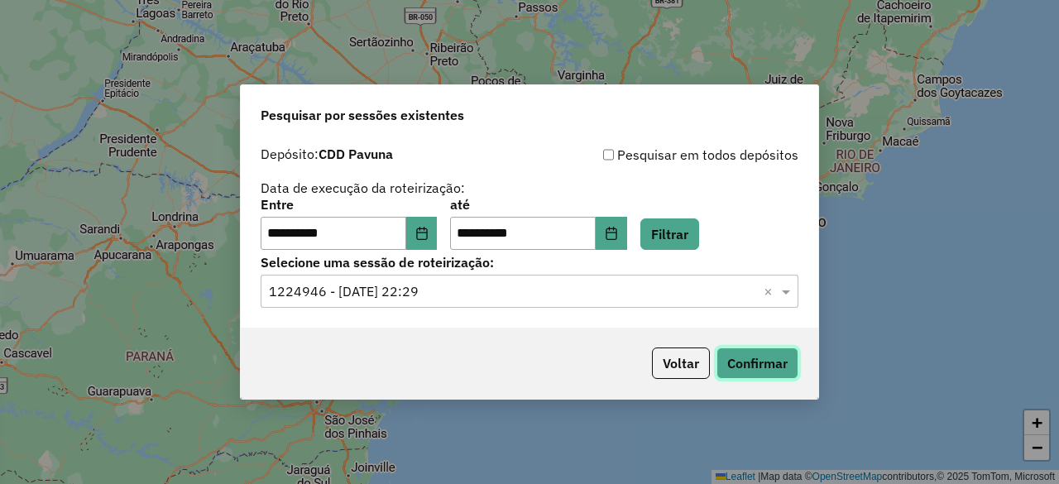
click at [774, 367] on button "Confirmar" at bounding box center [757, 362] width 82 height 31
click at [784, 289] on span at bounding box center [788, 291] width 21 height 20
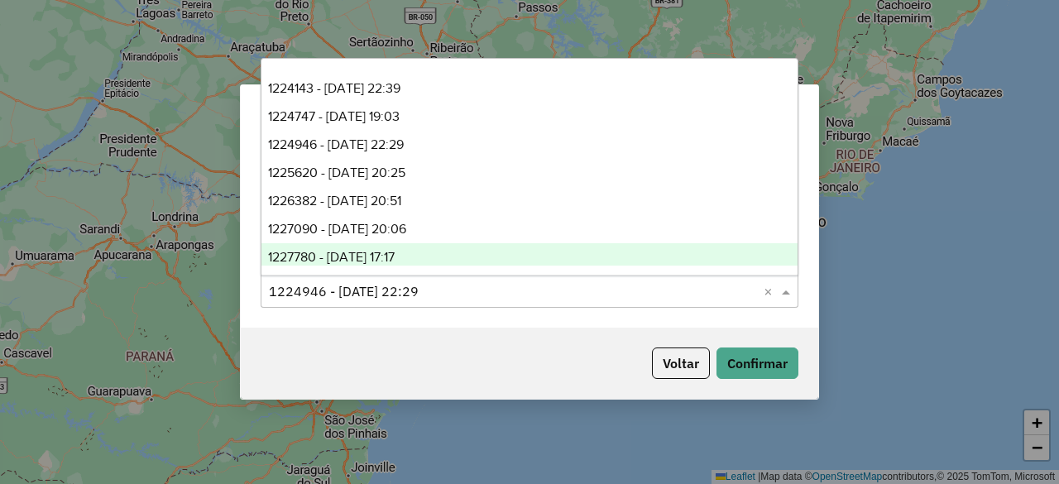
scroll to position [141, 0]
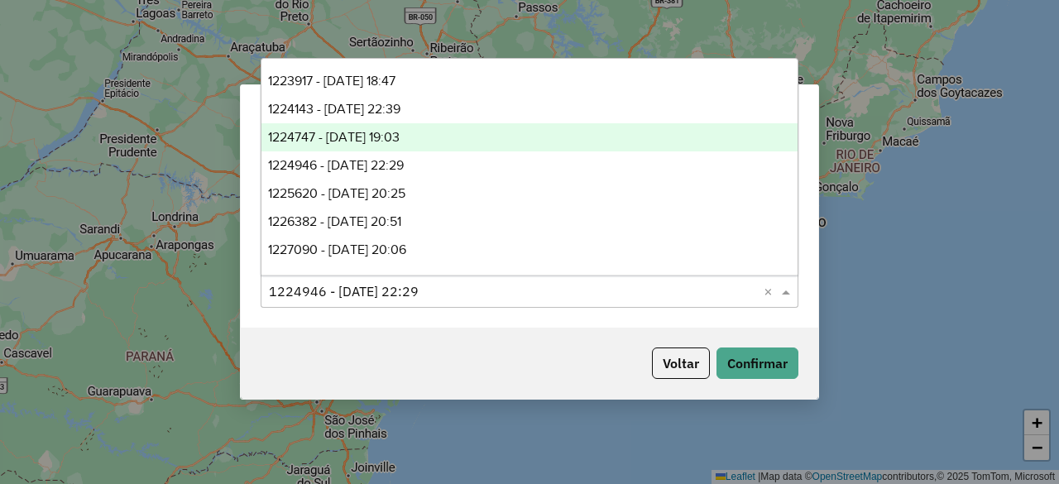
click at [374, 141] on span "1224747 - 06/08/2025 19:03" at bounding box center [334, 137] width 132 height 14
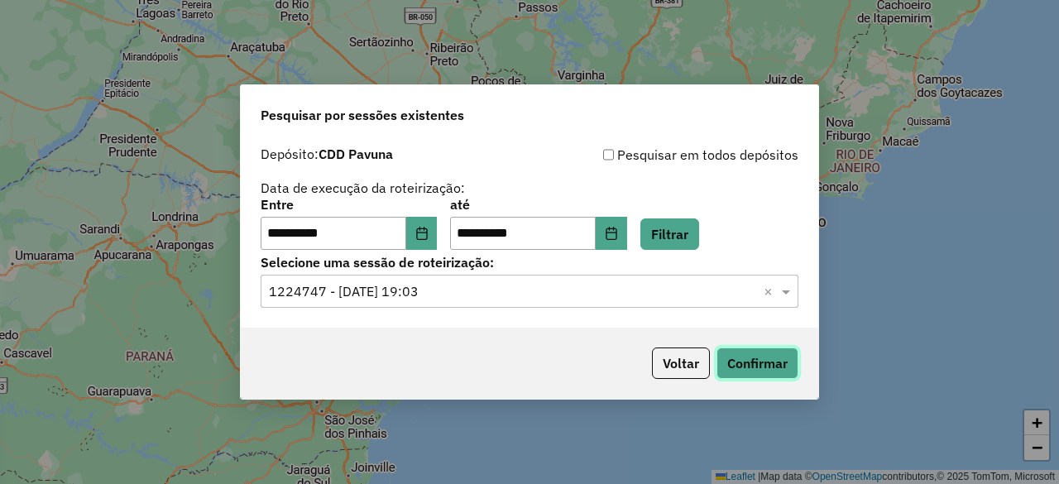
click at [735, 366] on button "Confirmar" at bounding box center [757, 362] width 82 height 31
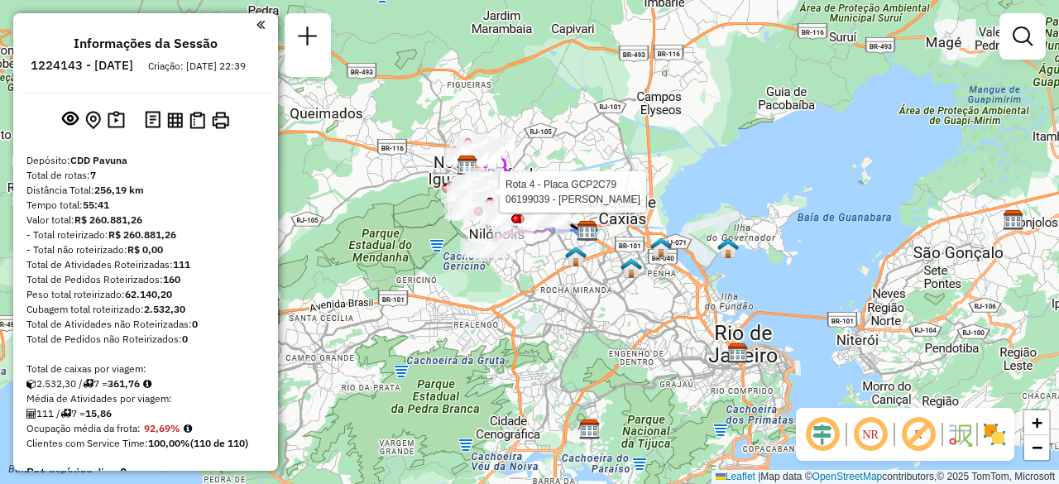
click at [29, 61] on div at bounding box center [29, 61] width 0 height 0
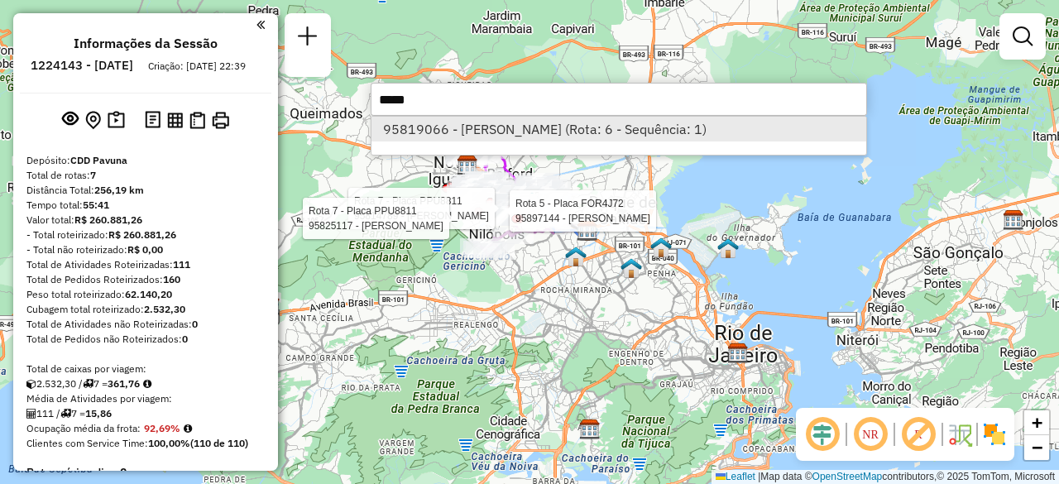
type input "*****"
click at [496, 134] on li "95819066 - MARCIO DE CARVALHO M (Rota: 6 - Sequência: 1)" at bounding box center [618, 129] width 495 height 25
select select "**********"
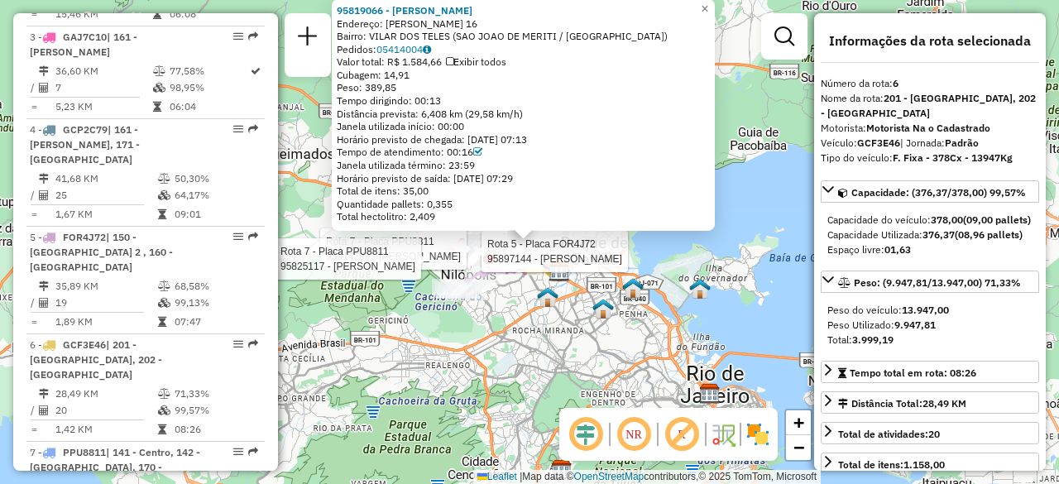
scroll to position [869, 0]
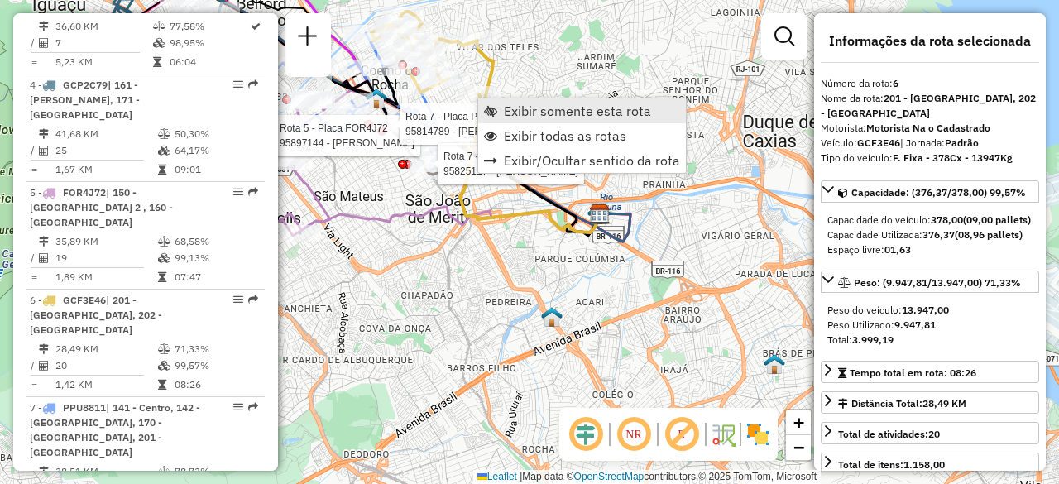
click at [521, 110] on span "Exibir somente esta rota" at bounding box center [577, 110] width 147 height 13
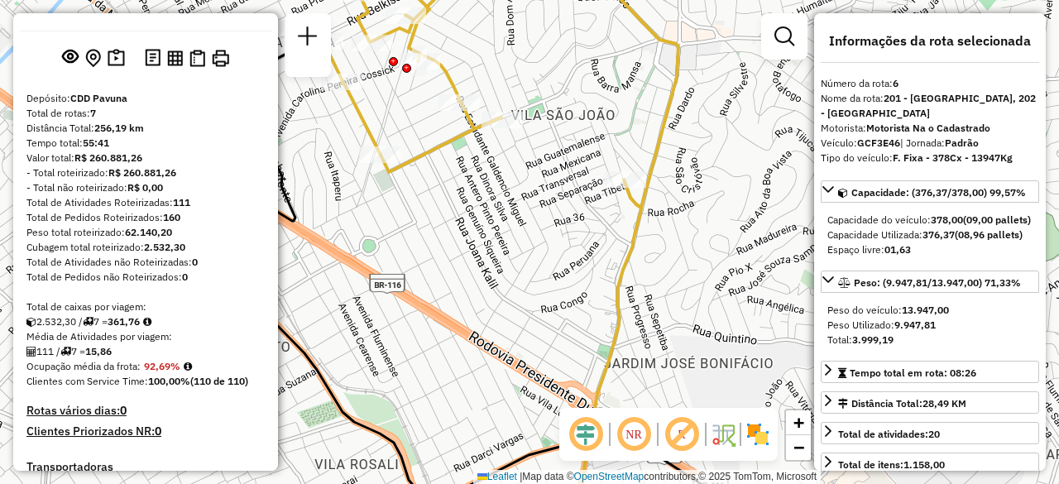
scroll to position [0, 0]
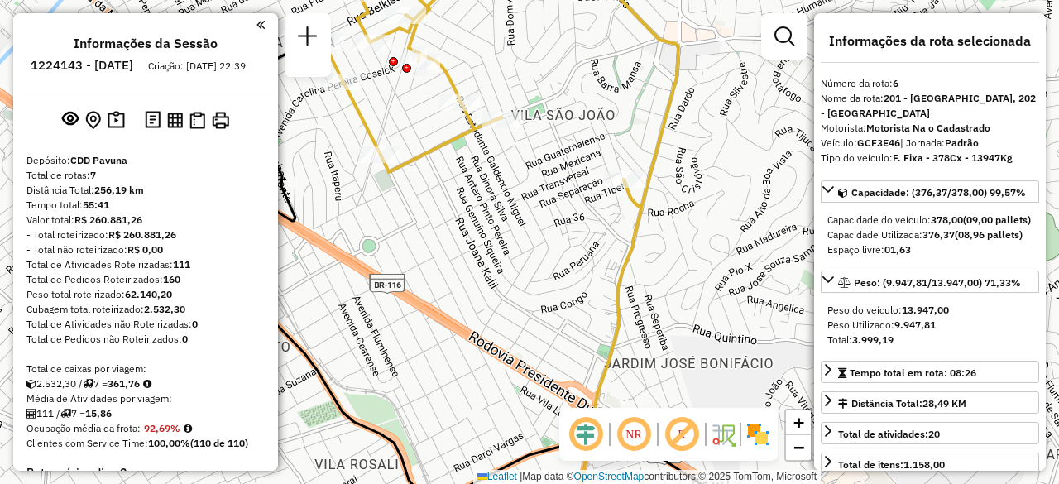
click at [259, 24] on em at bounding box center [260, 24] width 8 height 15
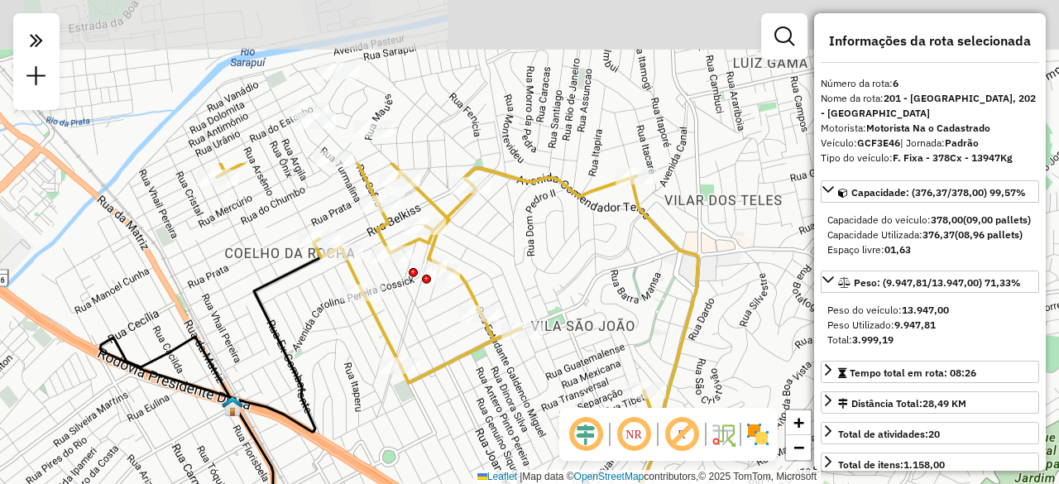
drag, startPoint x: 268, startPoint y: 98, endPoint x: 288, endPoint y: 309, distance: 211.9
click at [288, 309] on div "Janela de atendimento Grade de atendimento Capacidade Transportadoras Veículos …" at bounding box center [529, 242] width 1059 height 484
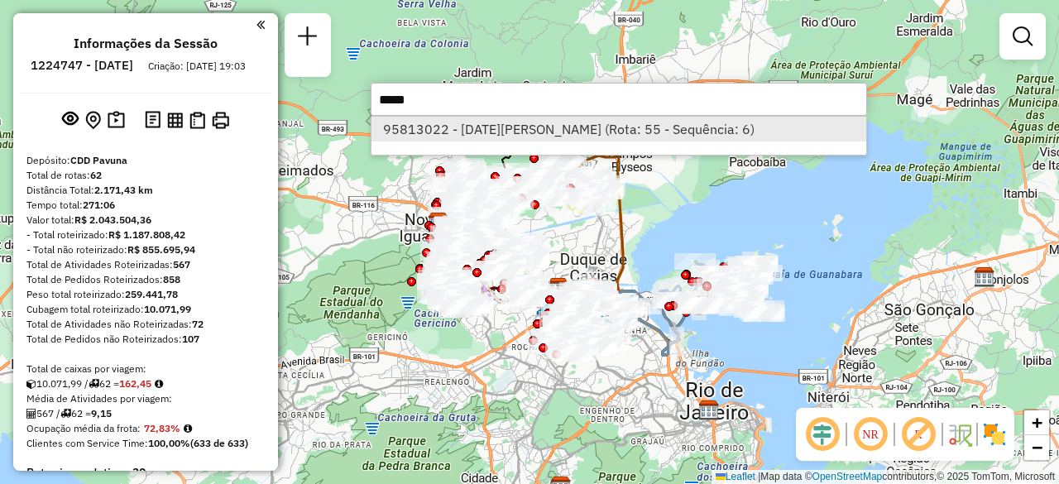
type input "*****"
click at [465, 122] on li "95813022 - LUCIA HELENA FAGUNDE (Rota: 55 - Sequência: 6)" at bounding box center [618, 129] width 495 height 25
select select "**********"
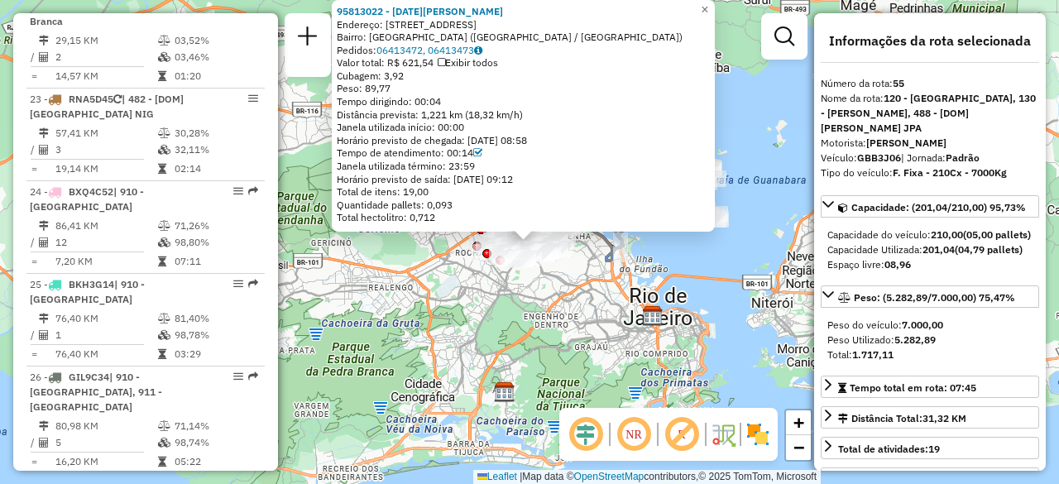
scroll to position [5661, 0]
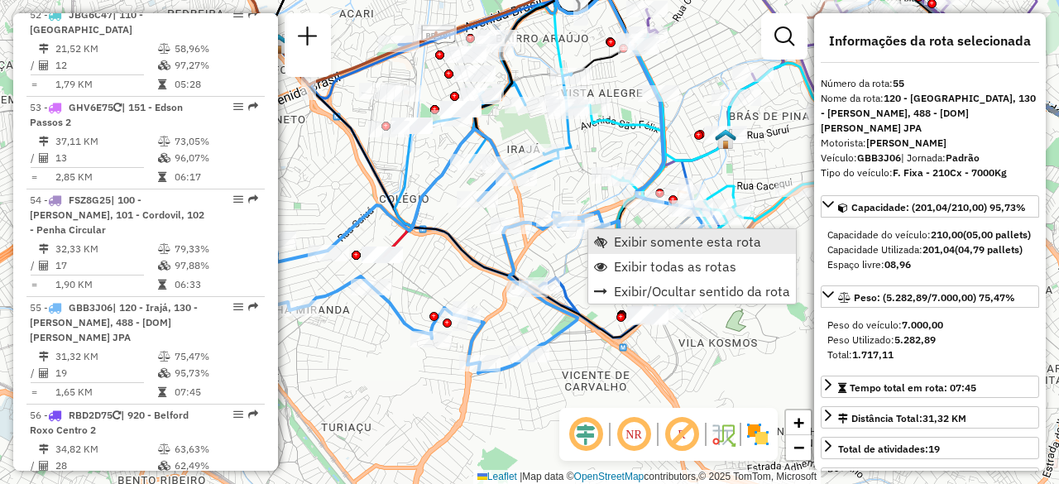
click at [629, 242] on span "Exibir somente esta rota" at bounding box center [687, 241] width 147 height 13
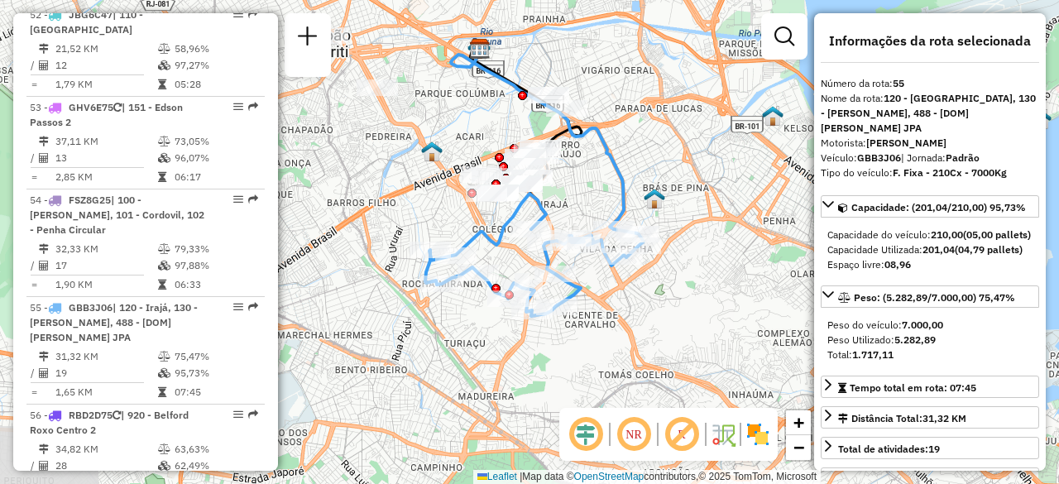
drag, startPoint x: 578, startPoint y: 246, endPoint x: 583, endPoint y: 186, distance: 59.8
click at [583, 186] on div "Janela de atendimento Grade de atendimento Capacidade Transportadoras Veículos …" at bounding box center [529, 242] width 1059 height 484
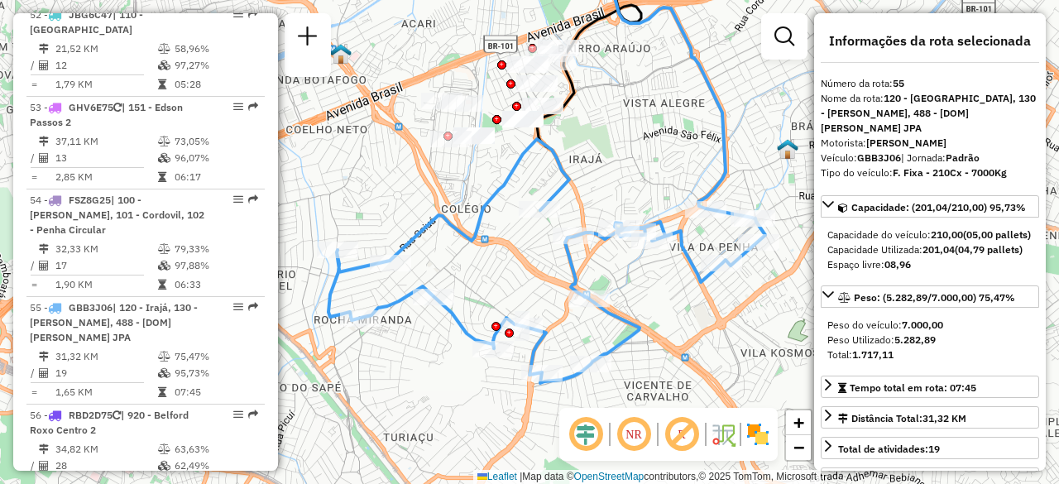
drag, startPoint x: 579, startPoint y: 208, endPoint x: 612, endPoint y: 156, distance: 61.7
click at [612, 156] on div "Janela de atendimento Grade de atendimento Capacidade Transportadoras Veículos …" at bounding box center [529, 242] width 1059 height 484
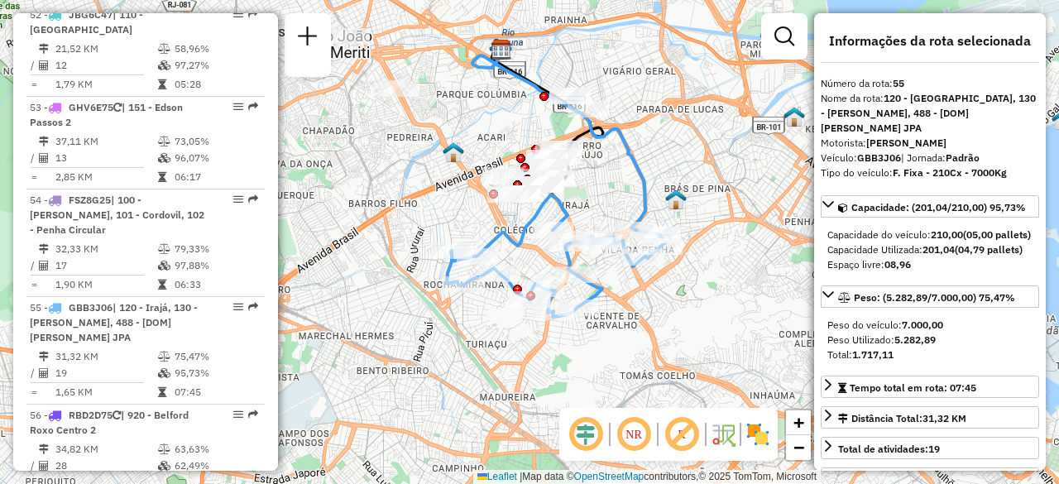
drag, startPoint x: 636, startPoint y: 123, endPoint x: 612, endPoint y: 171, distance: 53.6
click at [612, 171] on div "Janela de atendimento Grade de atendimento Capacidade Transportadoras Veículos …" at bounding box center [529, 242] width 1059 height 484
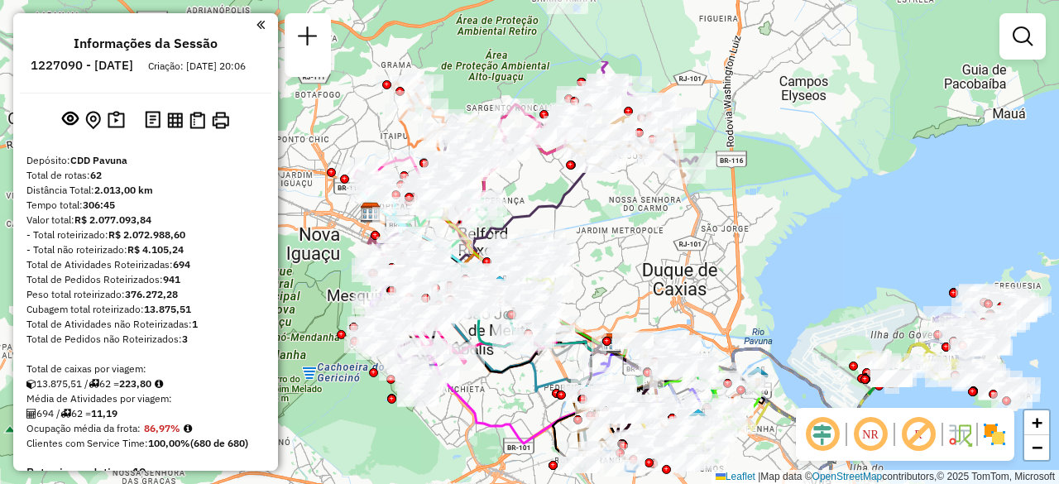
drag, startPoint x: 549, startPoint y: 113, endPoint x: 590, endPoint y: 223, distance: 116.8
click at [590, 223] on div "Janela de atendimento Grade de atendimento Capacidade Transportadoras Veículos …" at bounding box center [529, 242] width 1059 height 484
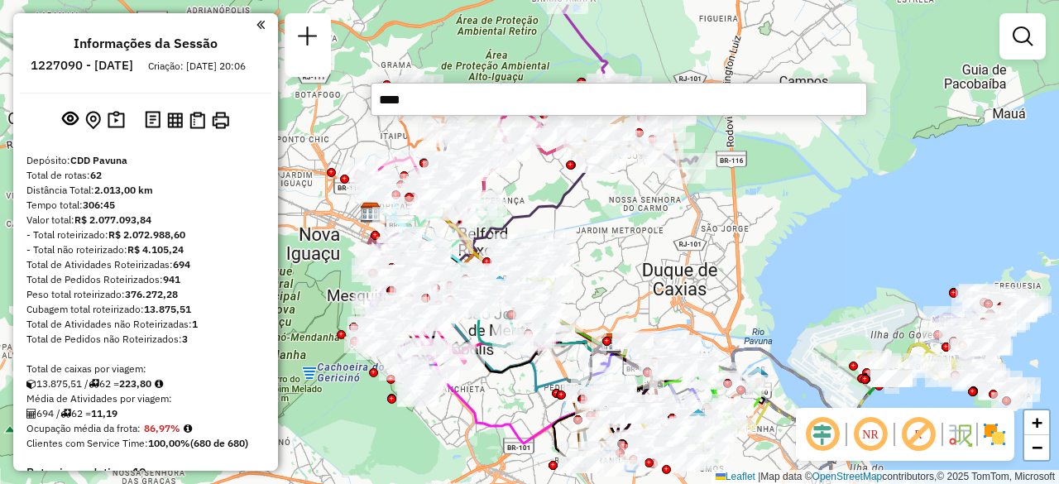
type input "*****"
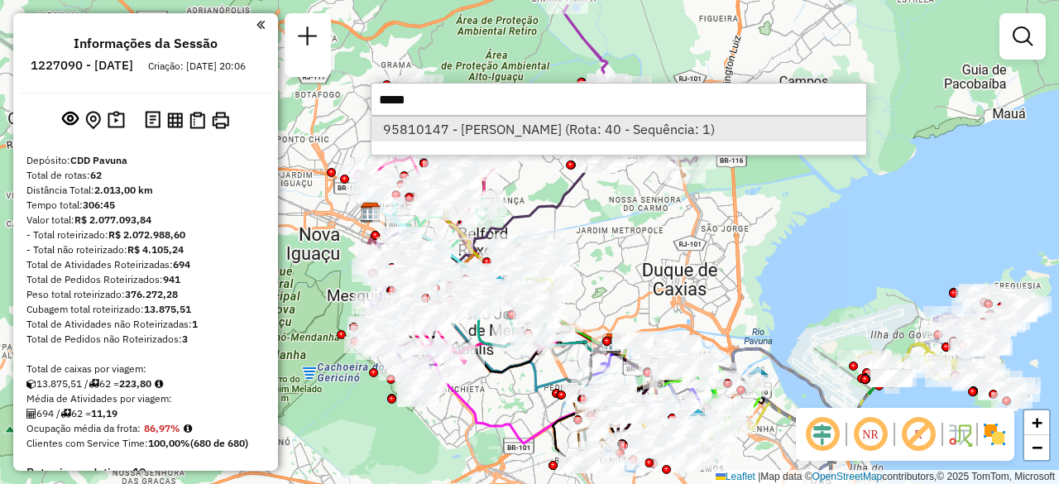
click at [479, 117] on li "95810147 - BRIAN JOHNSON MONTEI (Rota: 40 - Sequência: 1)" at bounding box center [618, 129] width 495 height 25
select select "**********"
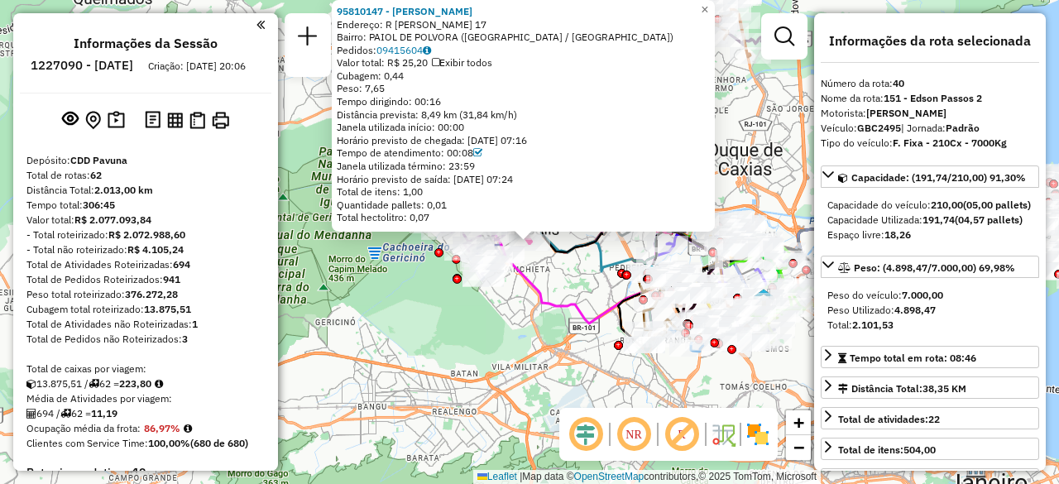
scroll to position [4275, 0]
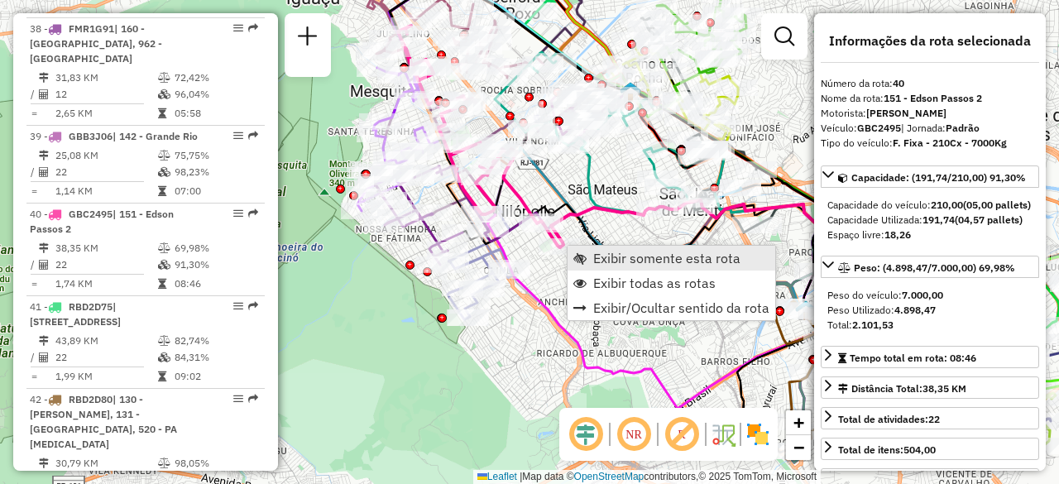
click at [603, 261] on span "Exibir somente esta rota" at bounding box center [666, 258] width 147 height 13
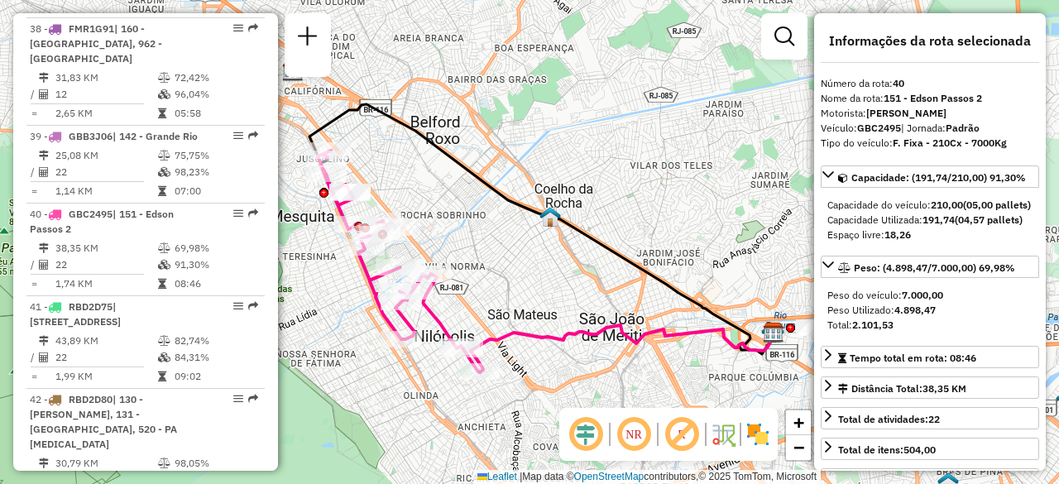
drag, startPoint x: 523, startPoint y: 261, endPoint x: 563, endPoint y: 242, distance: 44.0
click at [563, 242] on div "Janela de atendimento Grade de atendimento Capacidade Transportadoras Veículos …" at bounding box center [529, 242] width 1059 height 484
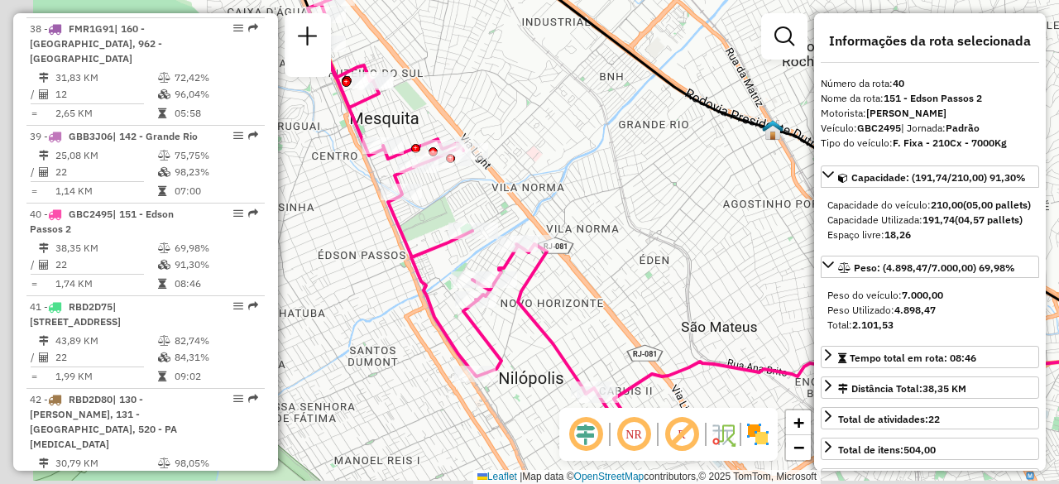
drag, startPoint x: 443, startPoint y: 203, endPoint x: 630, endPoint y: 173, distance: 189.3
click at [630, 173] on div "Janela de atendimento Grade de atendimento Capacidade Transportadoras Veículos …" at bounding box center [529, 242] width 1059 height 484
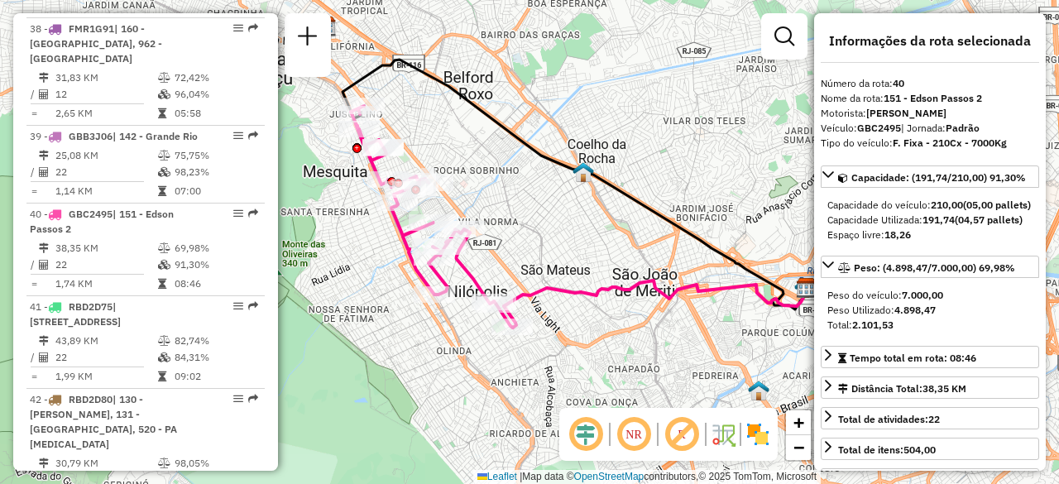
drag, startPoint x: 646, startPoint y: 163, endPoint x: 526, endPoint y: 184, distance: 121.9
click at [526, 184] on div "Janela de atendimento Grade de atendimento Capacidade Transportadoras Veículos …" at bounding box center [529, 242] width 1059 height 484
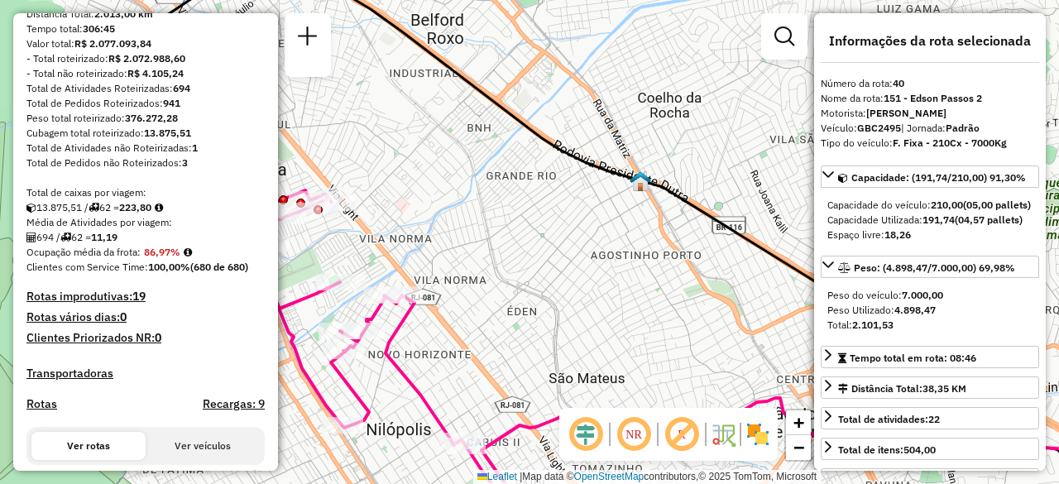
scroll to position [0, 0]
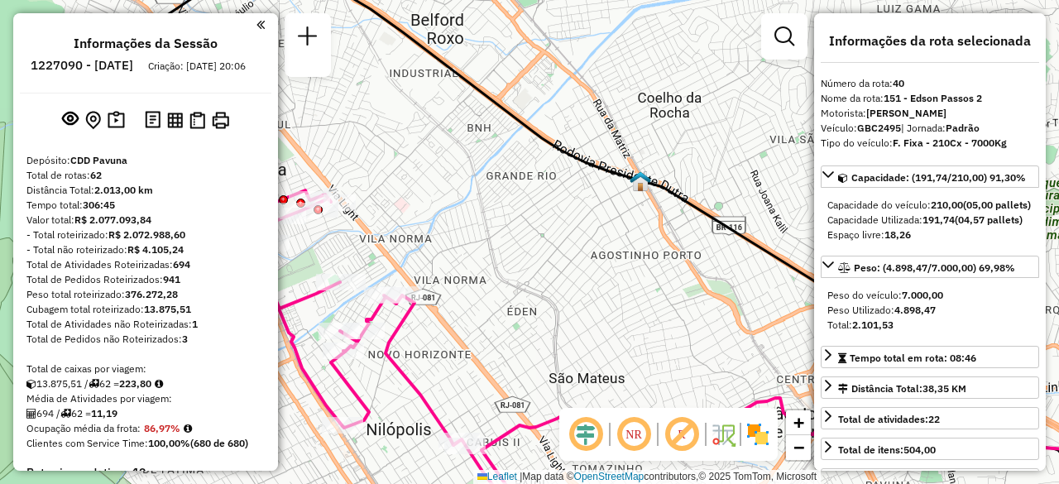
click at [257, 21] on em at bounding box center [260, 24] width 8 height 15
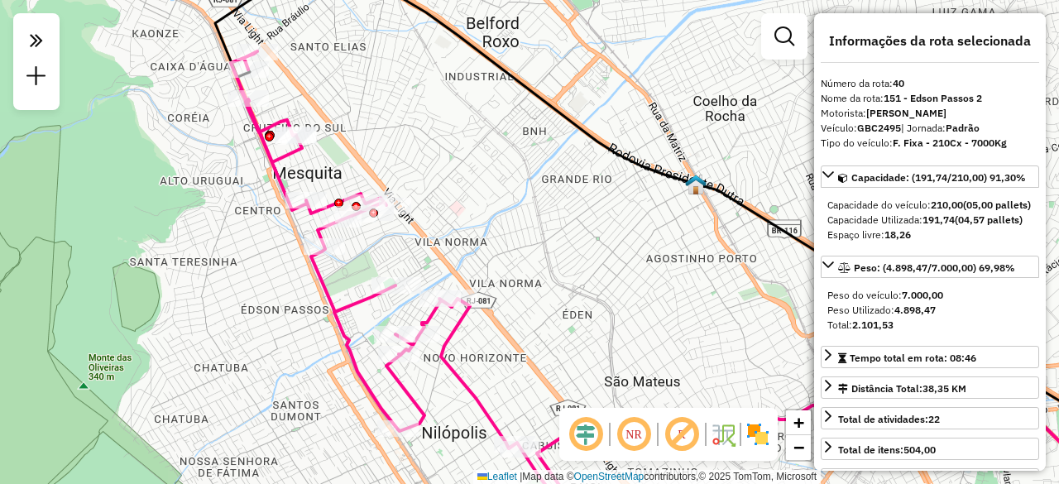
drag, startPoint x: 321, startPoint y: 79, endPoint x: 346, endPoint y: 84, distance: 25.2
click at [346, 84] on div "Janela de atendimento Grade de atendimento Capacidade Transportadoras Veículos …" at bounding box center [529, 242] width 1059 height 484
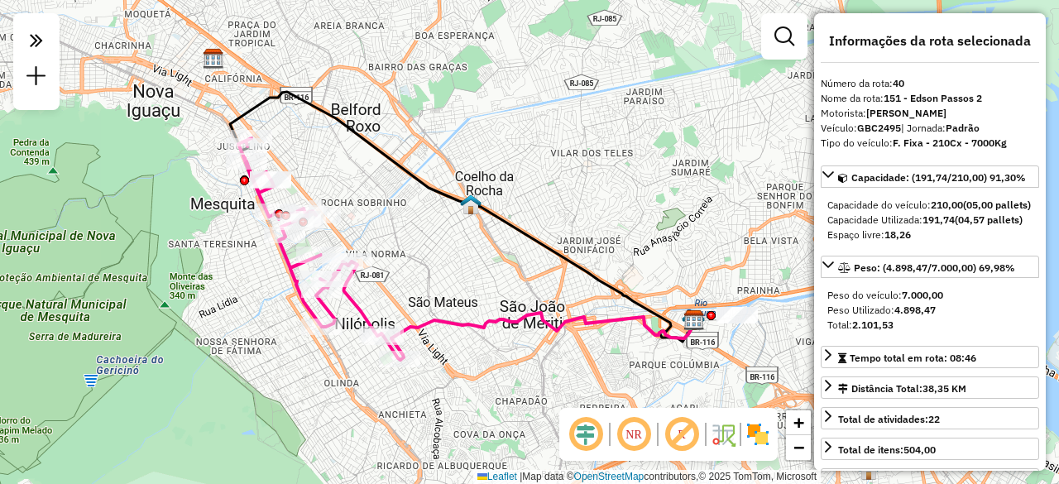
drag, startPoint x: 549, startPoint y: 175, endPoint x: 498, endPoint y: 246, distance: 86.6
click at [498, 246] on div "Janela de atendimento Grade de atendimento Capacidade Transportadoras Veículos …" at bounding box center [529, 242] width 1059 height 484
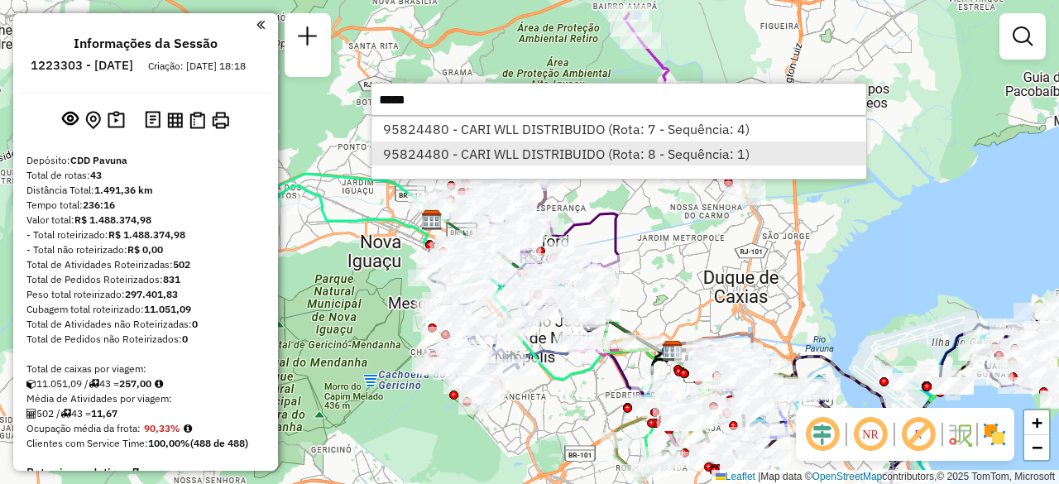
type input "*****"
click at [454, 155] on li "95824480 - CARI WLL DISTRIBUIDO (Rota: 8 - Sequência: 1)" at bounding box center [618, 153] width 495 height 25
select select "**********"
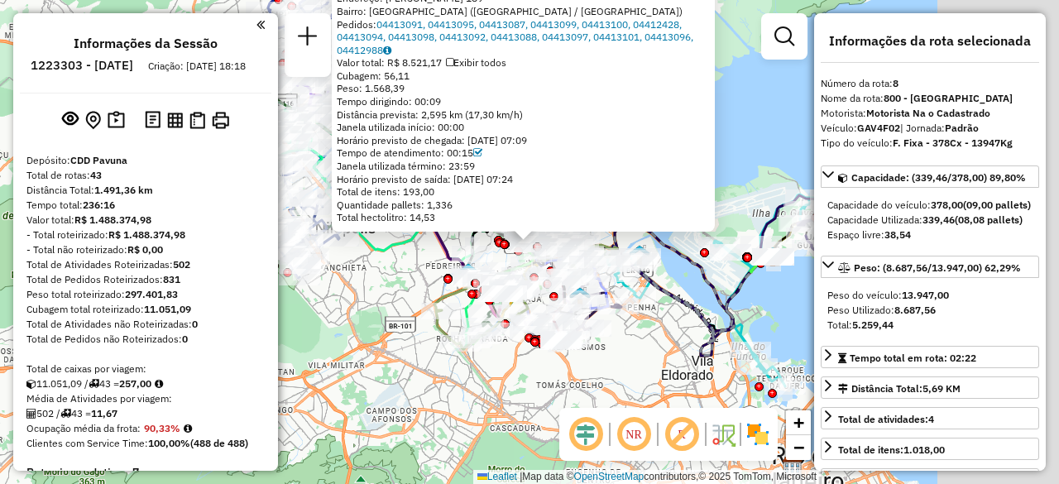
scroll to position [1304, 0]
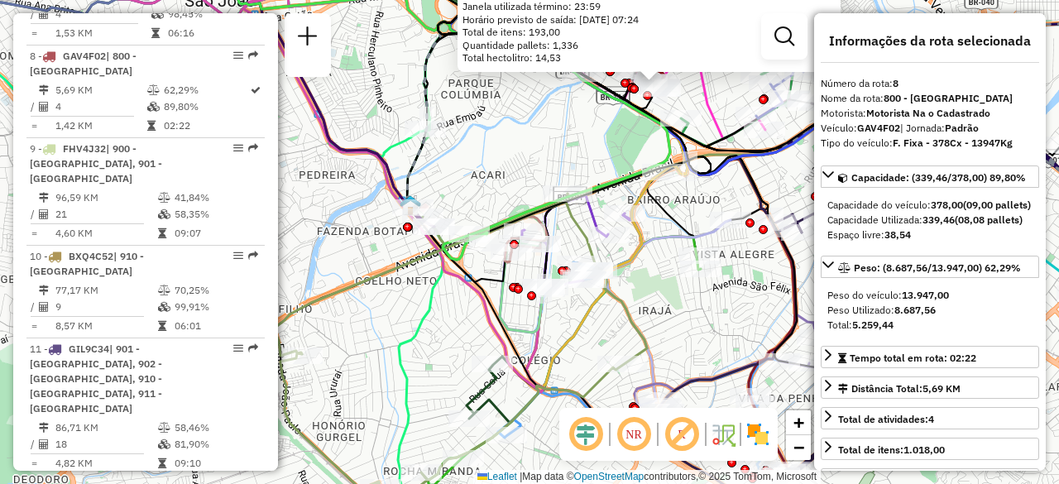
drag, startPoint x: 675, startPoint y: 85, endPoint x: 596, endPoint y: 214, distance: 151.1
click at [596, 214] on div "95824480 - CARI WLL DISTRIBUIDO Tipo de cliente: 10 - Somente FF (F) Endereço: …" at bounding box center [529, 242] width 1059 height 484
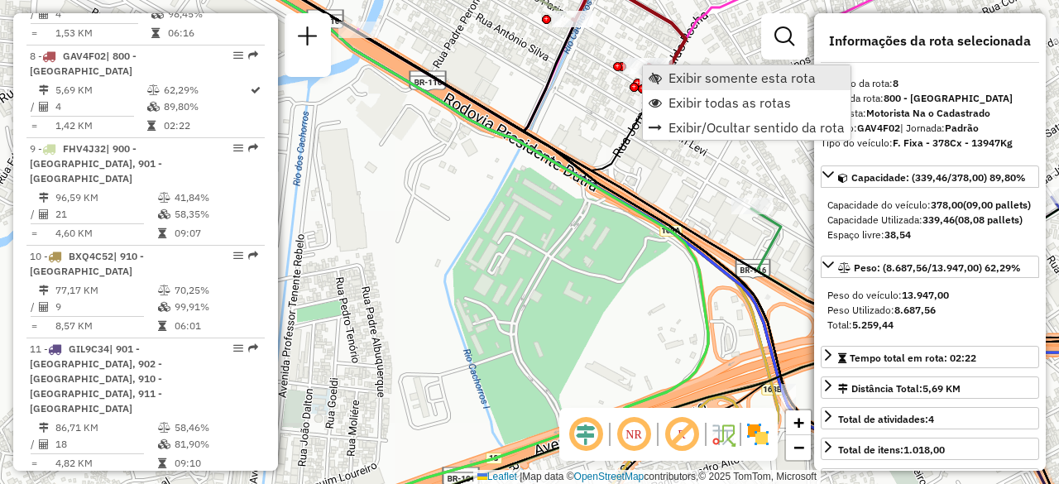
click at [670, 75] on span "Exibir somente esta rota" at bounding box center [741, 77] width 147 height 13
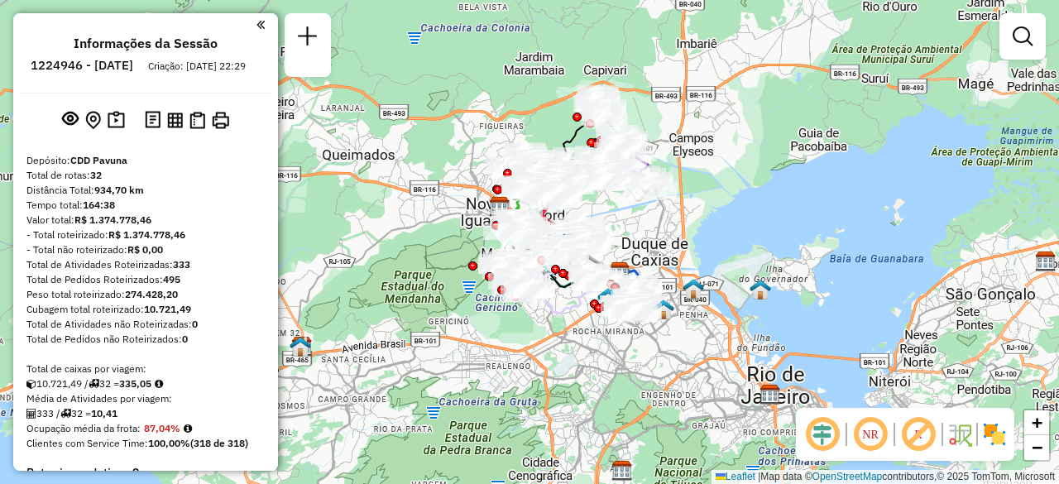
drag, startPoint x: 662, startPoint y: 194, endPoint x: 611, endPoint y: 215, distance: 54.5
click at [611, 215] on div "Janela de atendimento Grade de atendimento Capacidade Transportadoras Veículos …" at bounding box center [529, 242] width 1059 height 484
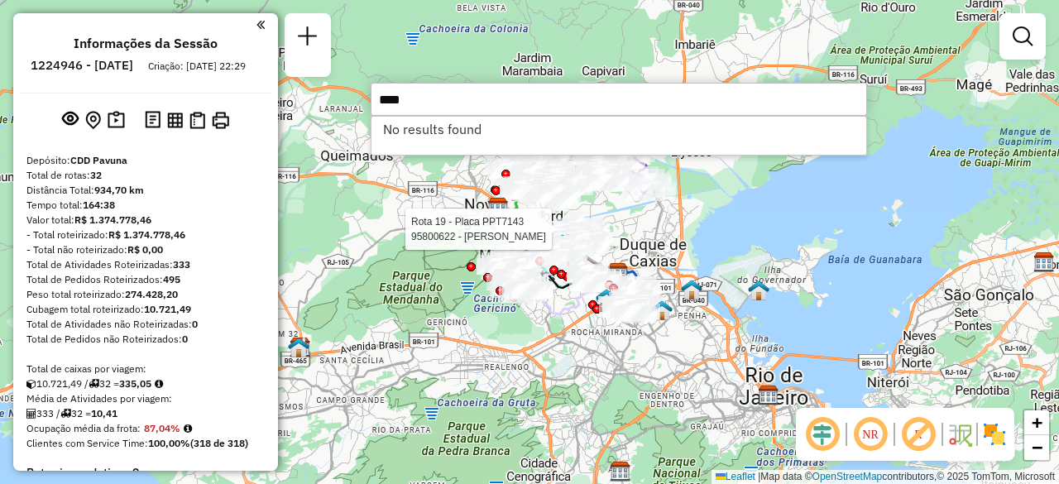
type input "****"
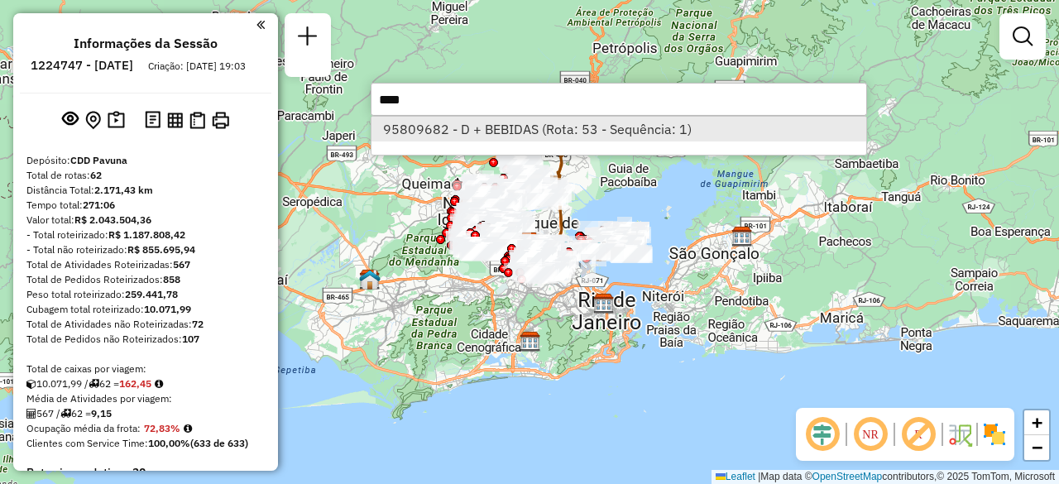
type input "****"
click at [462, 131] on li "95809682 - D + BEBIDAS (Rota: 53 - Sequência: 1)" at bounding box center [618, 129] width 495 height 25
select select "**********"
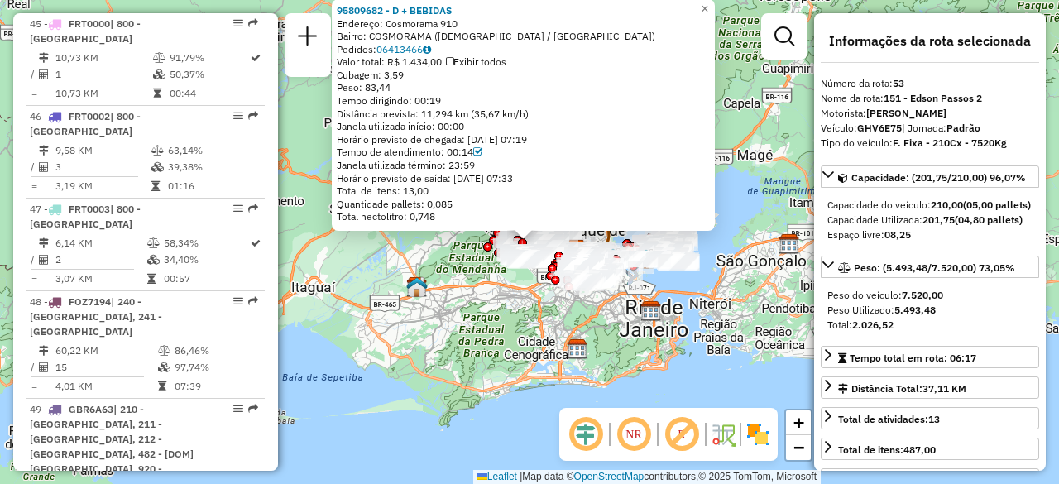
scroll to position [5476, 0]
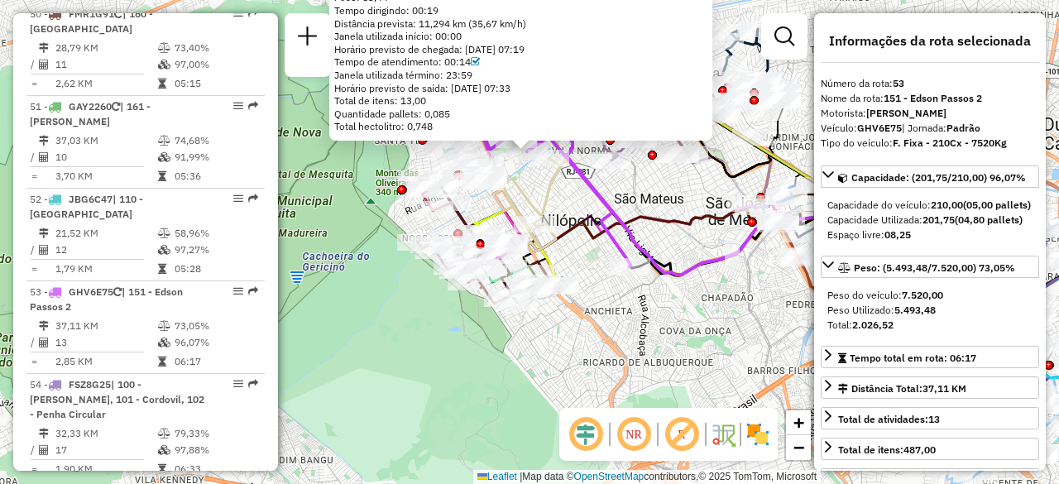
drag, startPoint x: 525, startPoint y: 146, endPoint x: 525, endPoint y: 178, distance: 31.4
click at [525, 178] on div "95809682 - D + BEBIDAS Endereço: Cosmorama 910 Bairro: COSMORAMA (MESQUITA / [G…" at bounding box center [529, 242] width 1059 height 484
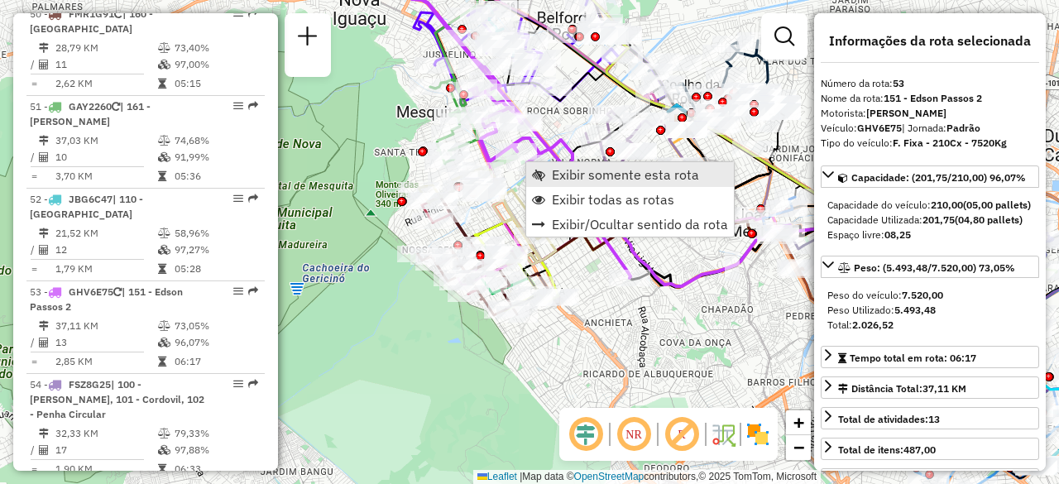
click at [581, 176] on span "Exibir somente esta rota" at bounding box center [625, 174] width 147 height 13
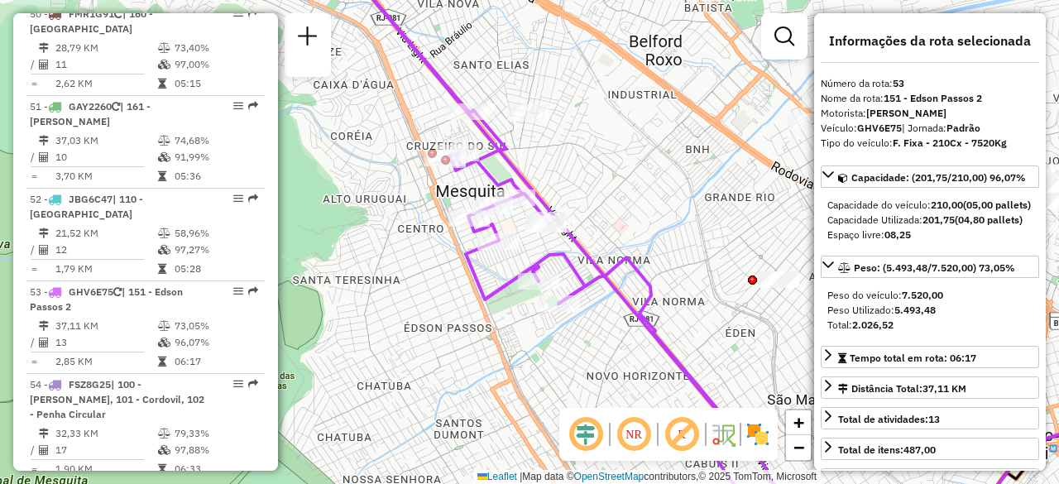
drag, startPoint x: 417, startPoint y: 203, endPoint x: 640, endPoint y: 218, distance: 223.1
click at [640, 218] on div "Janela de atendimento Grade de atendimento Capacidade Transportadoras Veículos …" at bounding box center [529, 242] width 1059 height 484
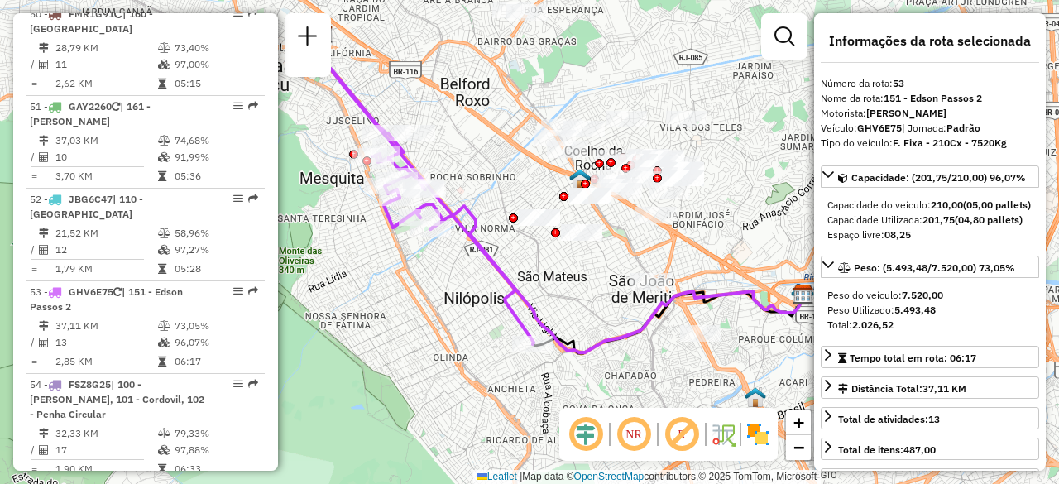
drag, startPoint x: 683, startPoint y: 183, endPoint x: 515, endPoint y: 151, distance: 171.7
click at [515, 151] on div "Janela de atendimento Grade de atendimento Capacidade Transportadoras Veículos …" at bounding box center [529, 242] width 1059 height 484
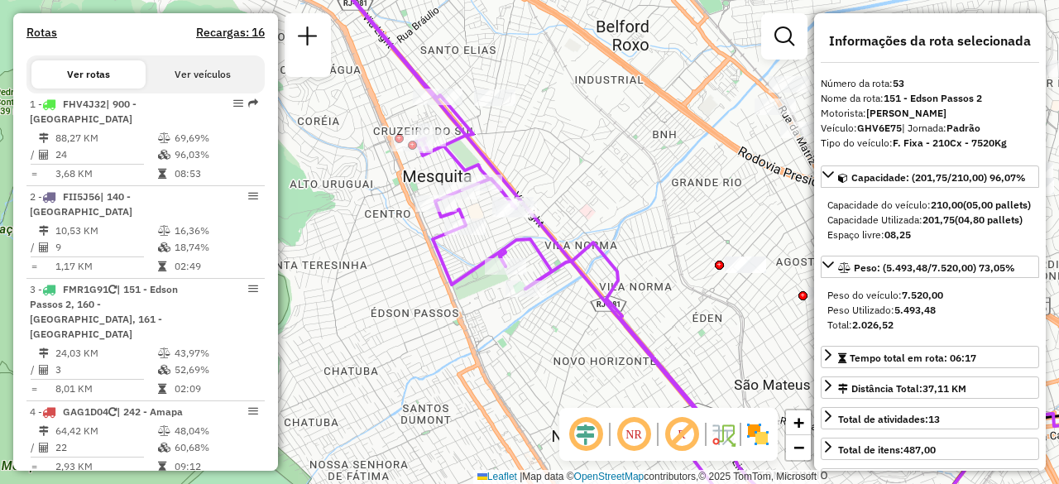
scroll to position [0, 0]
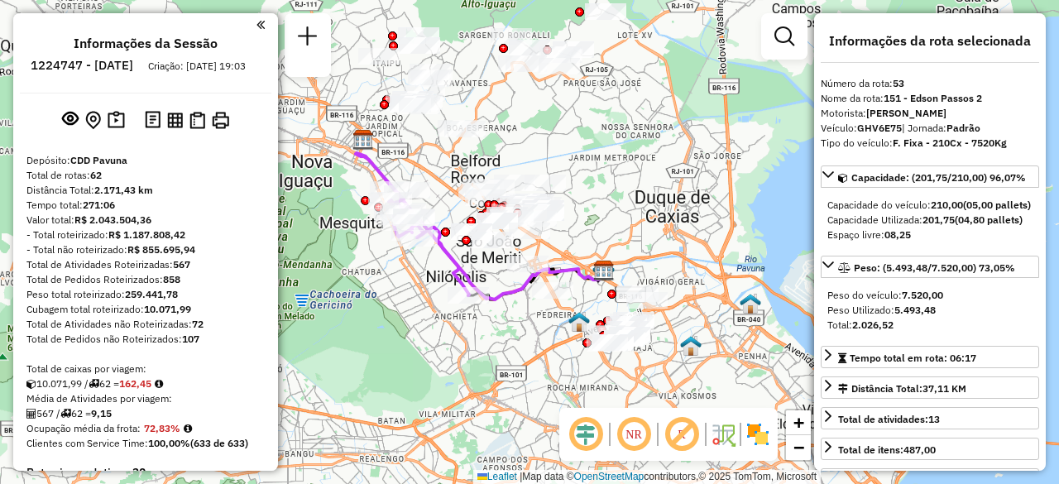
drag, startPoint x: 389, startPoint y: 305, endPoint x: 383, endPoint y: 280, distance: 26.3
click at [383, 280] on div "Janela de atendimento Grade de atendimento Capacidade Transportadoras Veículos …" at bounding box center [529, 242] width 1059 height 484
